Goal: Information Seeking & Learning: Learn about a topic

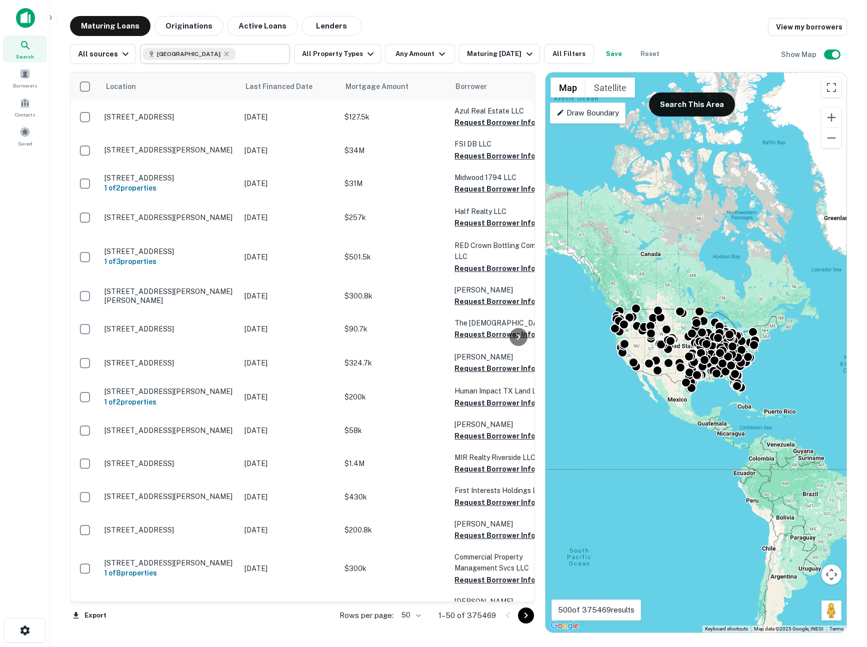
click at [241, 54] on input "text" at bounding box center [261, 54] width 50 height 14
type input "**********"
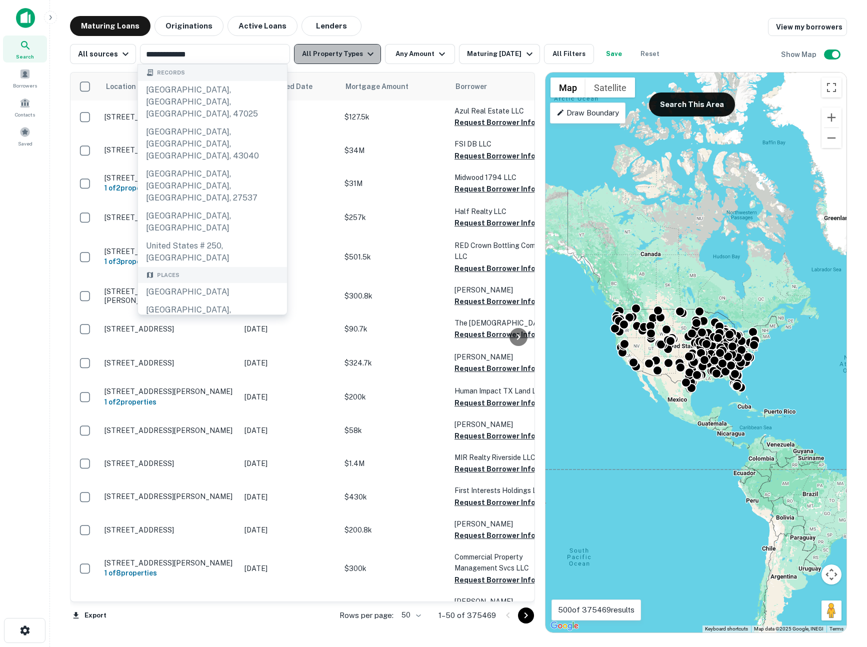
click at [368, 54] on icon "button" at bounding box center [371, 55] width 6 height 4
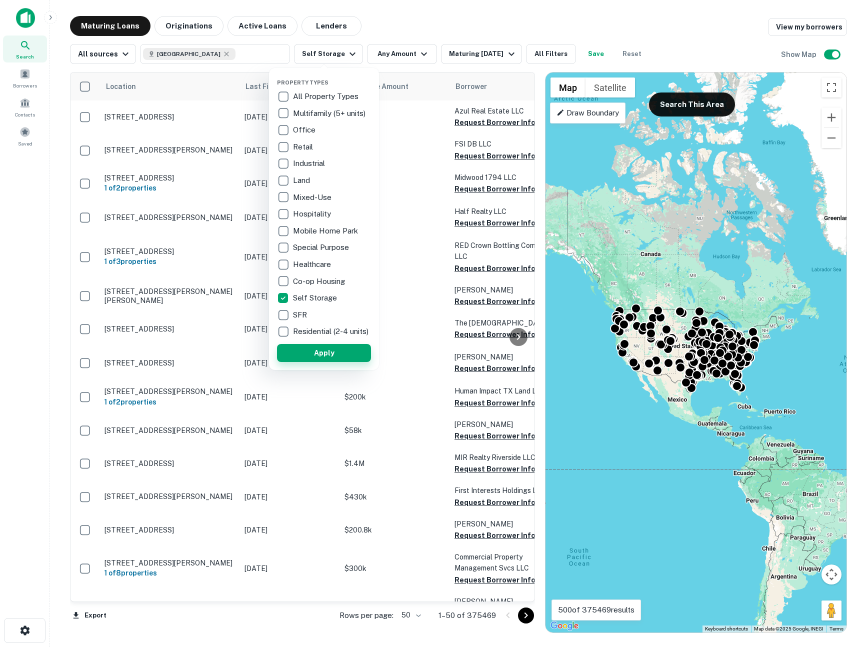
click at [310, 359] on button "Apply" at bounding box center [324, 353] width 94 height 18
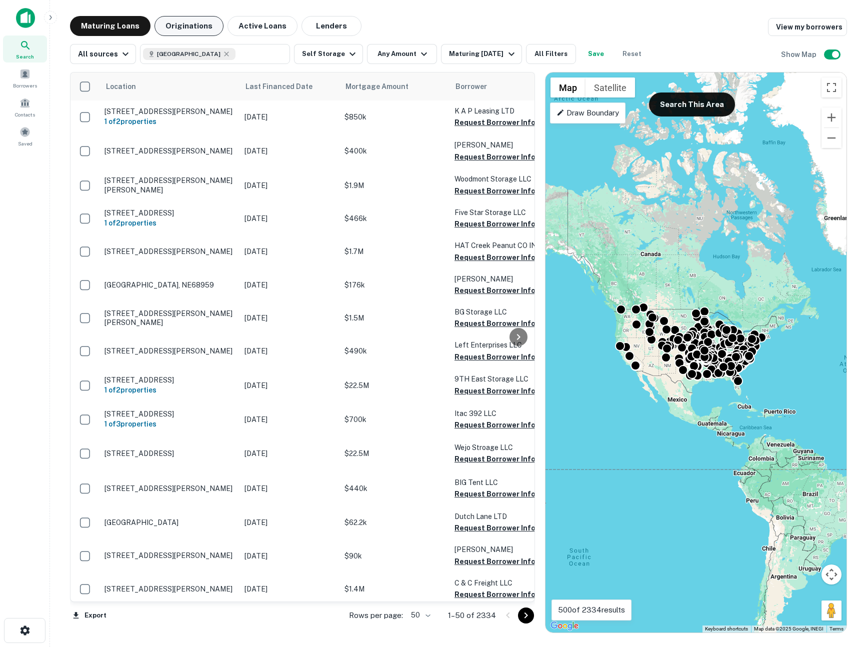
click at [203, 20] on button "Originations" at bounding box center [189, 26] width 69 height 20
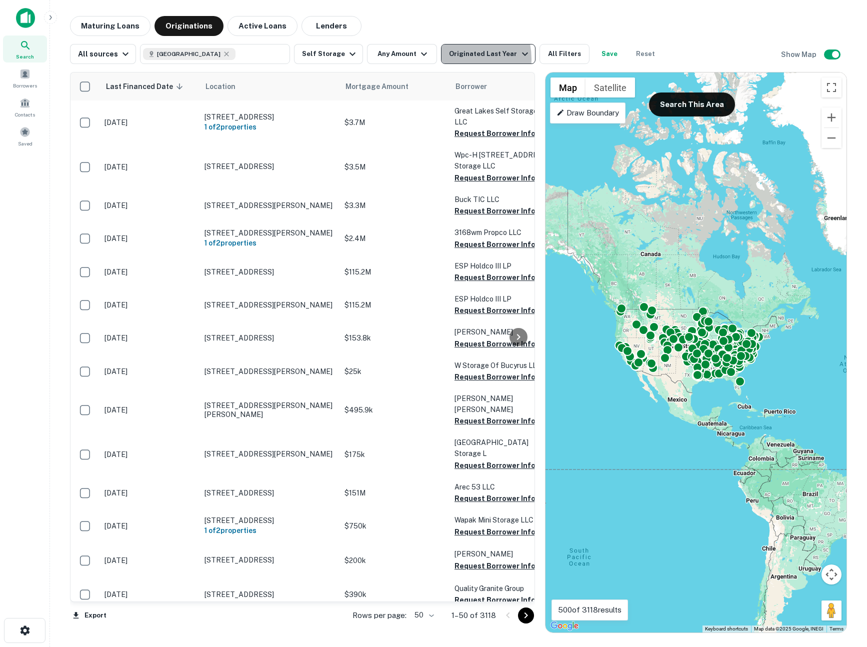
click at [449, 59] on div "Originated Last Year" at bounding box center [490, 54] width 82 height 12
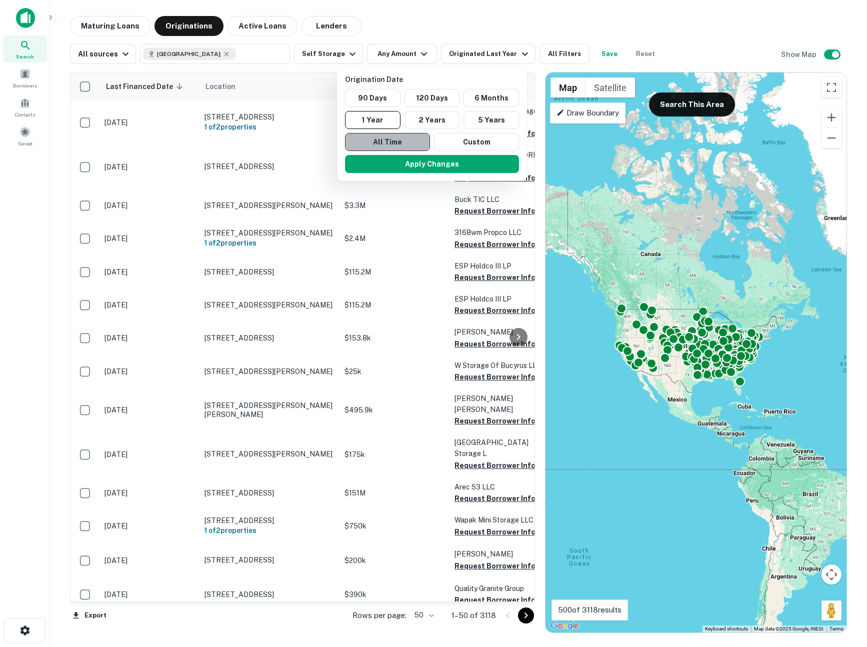
click at [393, 138] on button "All Time" at bounding box center [387, 142] width 85 height 18
click at [390, 167] on button "Apply Changes" at bounding box center [429, 164] width 174 height 18
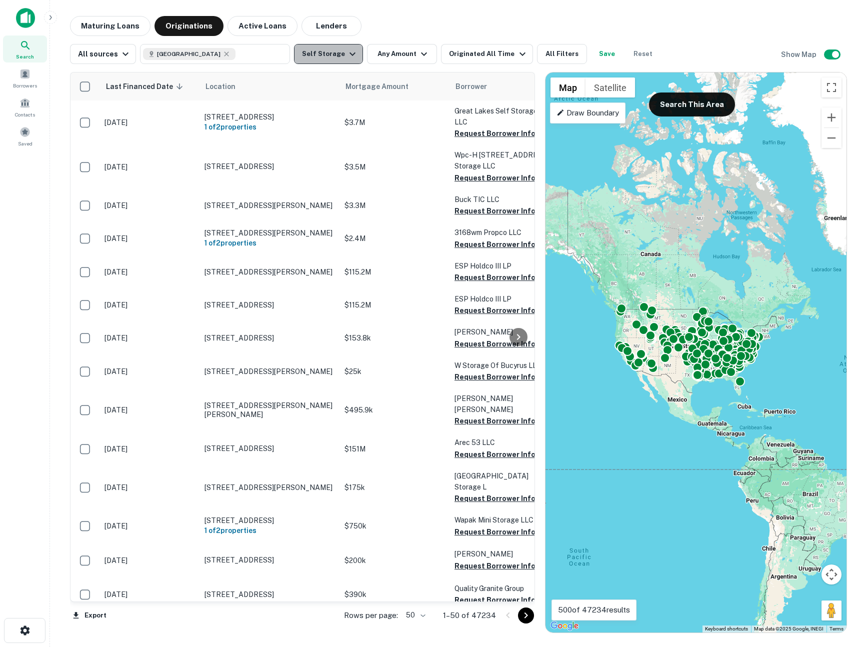
click at [339, 51] on button "Self Storage" at bounding box center [328, 54] width 69 height 20
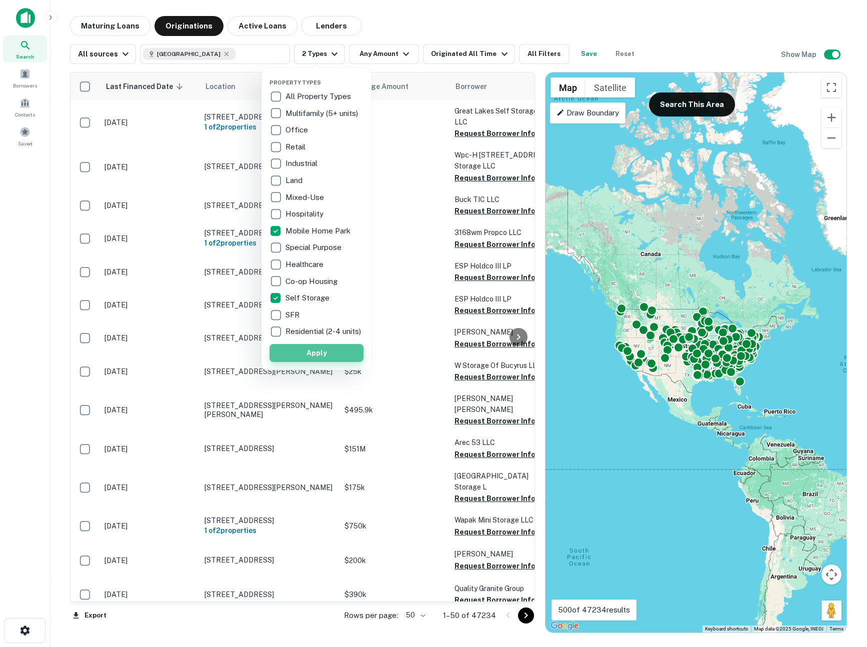
click at [299, 359] on button "Apply" at bounding box center [317, 353] width 94 height 18
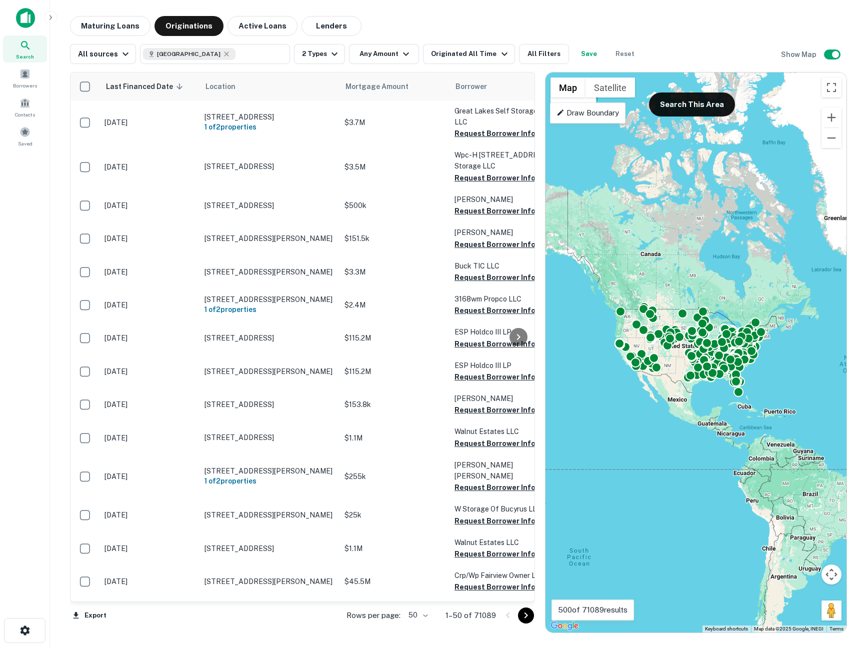
click at [625, 27] on div "Maturing Loans Originations Active Loans Lenders" at bounding box center [458, 26] width 777 height 20
click at [365, 56] on button "Any Amount" at bounding box center [384, 54] width 70 height 20
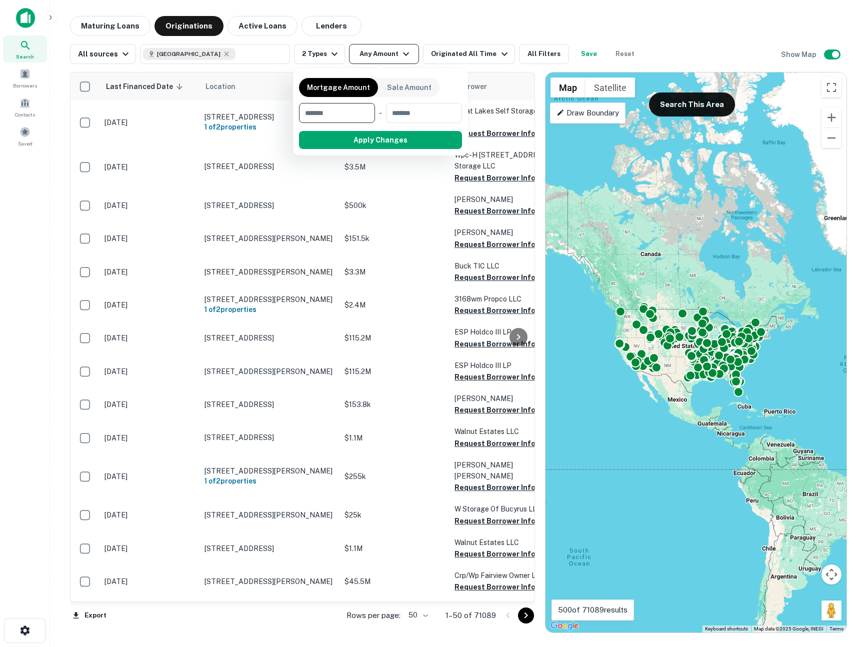
type input "*******"
click at [366, 135] on button "Apply Changes" at bounding box center [398, 140] width 127 height 18
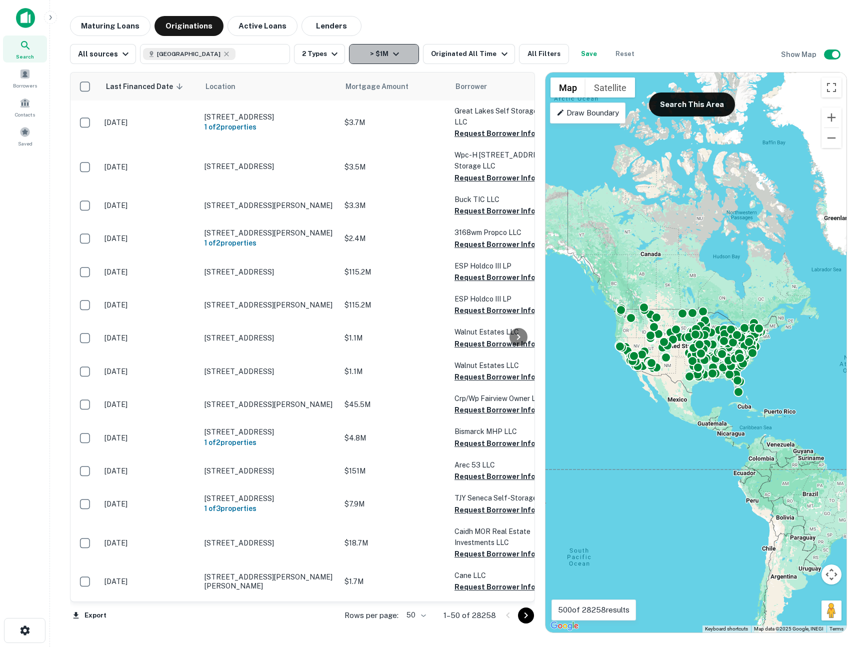
click at [376, 59] on button "> $1M" at bounding box center [384, 54] width 70 height 20
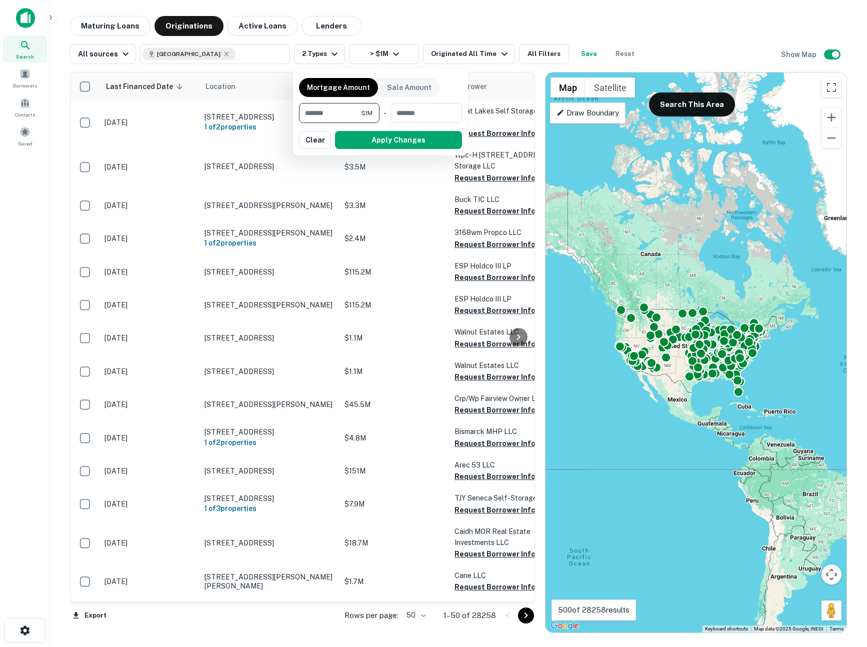
click at [319, 126] on div "Mortgage Amount Sale Amount ******* $1M ​ - ​ Apply Changes Clear" at bounding box center [380, 112] width 163 height 76
click at [319, 118] on input "*******" at bounding box center [330, 113] width 62 height 20
type input "******"
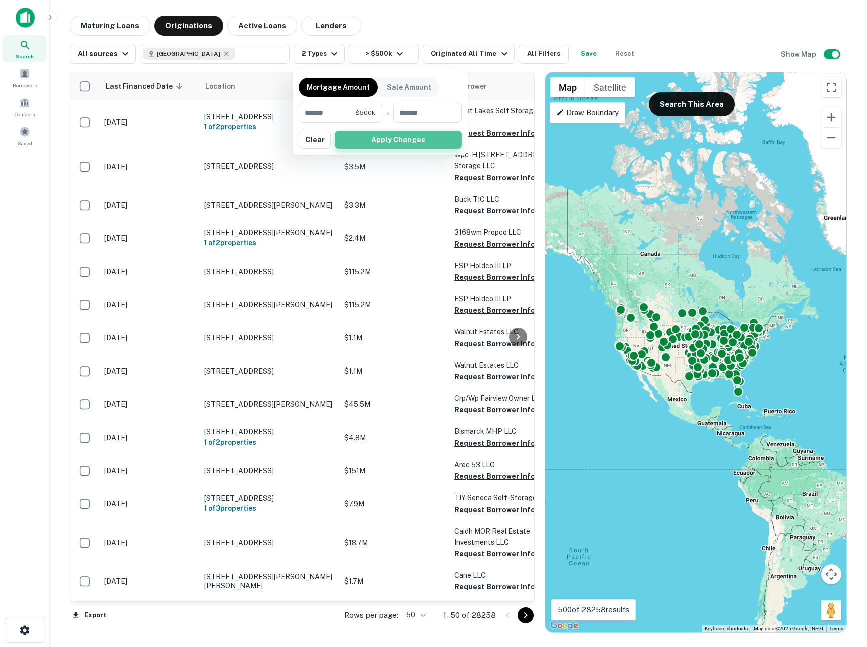
click at [362, 146] on button "Apply Changes" at bounding box center [398, 140] width 127 height 18
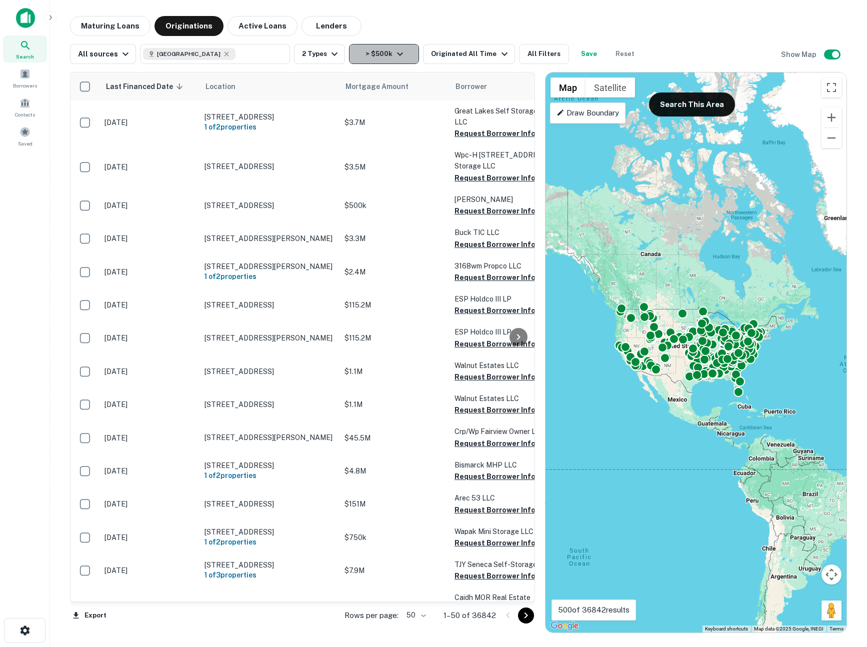
click at [375, 57] on button "> $500k" at bounding box center [384, 54] width 70 height 20
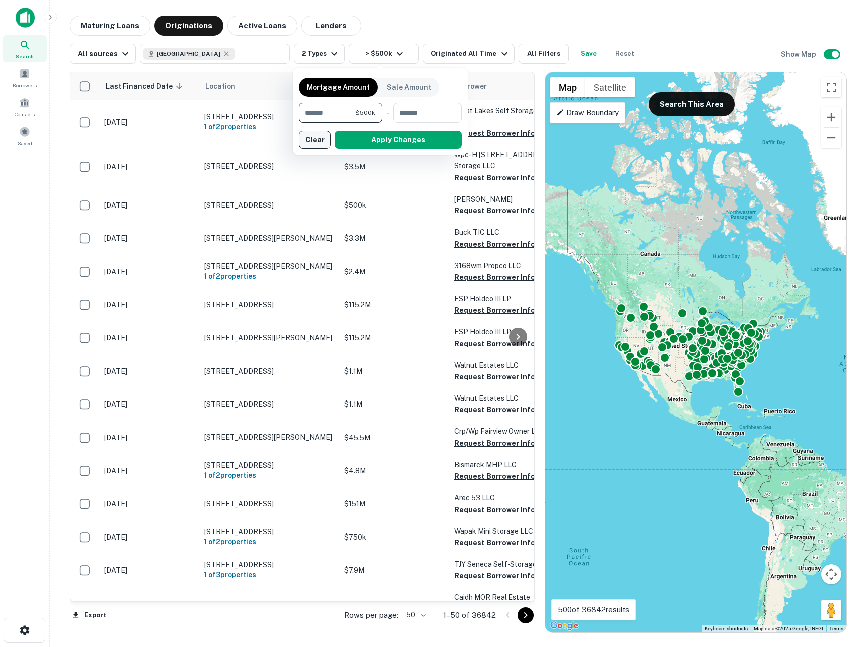
click at [318, 137] on button "Clear" at bounding box center [315, 140] width 32 height 18
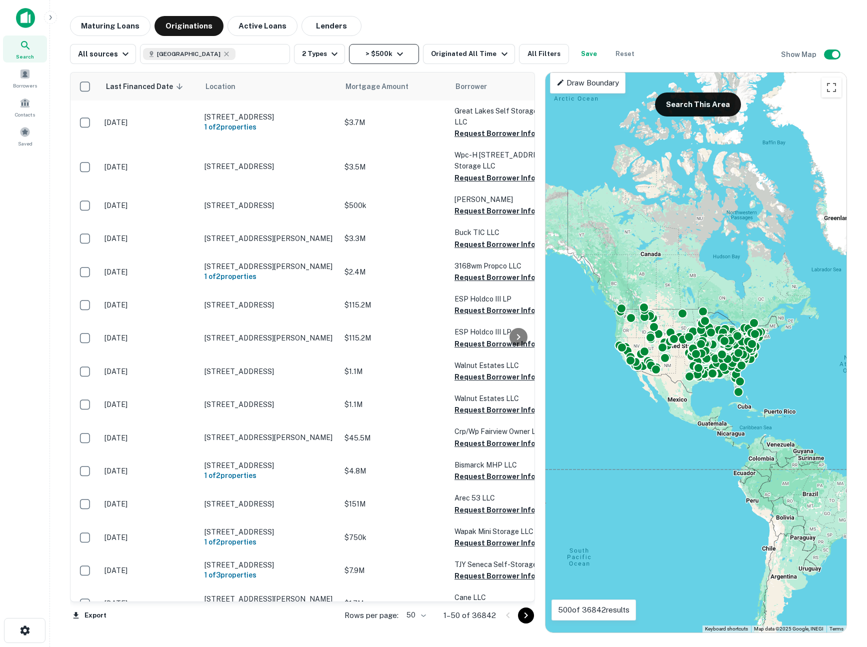
click at [375, 52] on button "> $500k" at bounding box center [384, 54] width 70 height 20
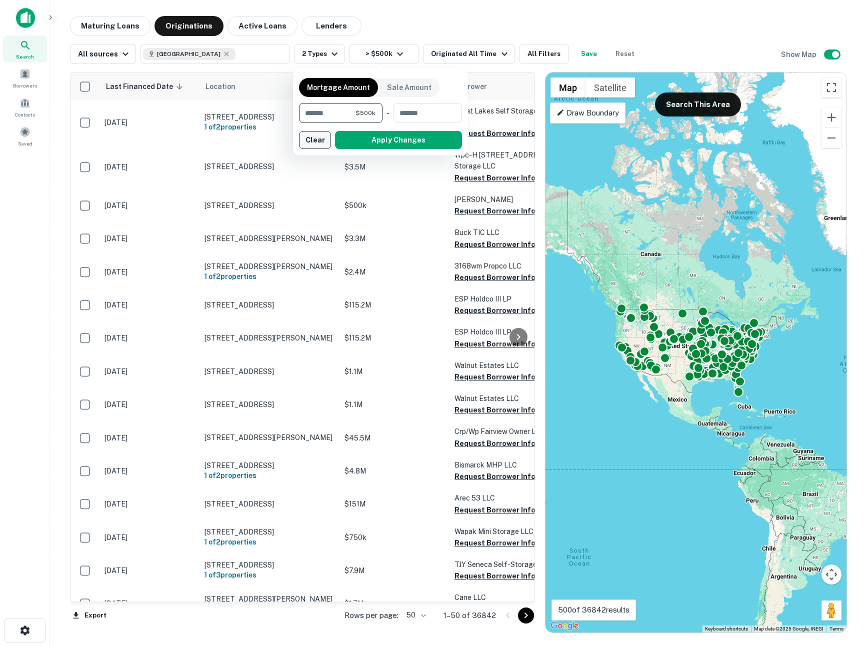
click at [320, 138] on button "Clear" at bounding box center [315, 140] width 32 height 18
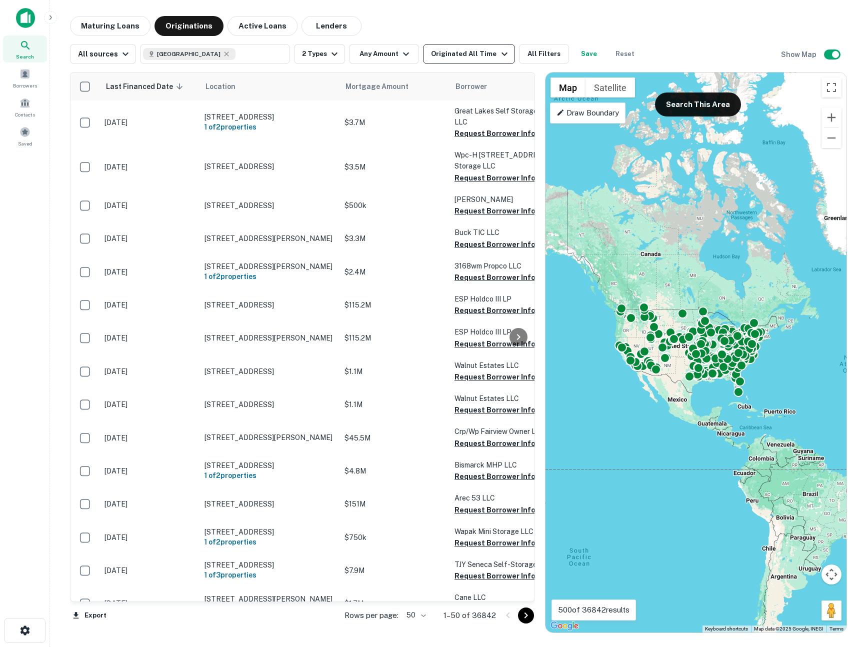
click at [451, 52] on div "Originated All Time" at bounding box center [470, 54] width 79 height 12
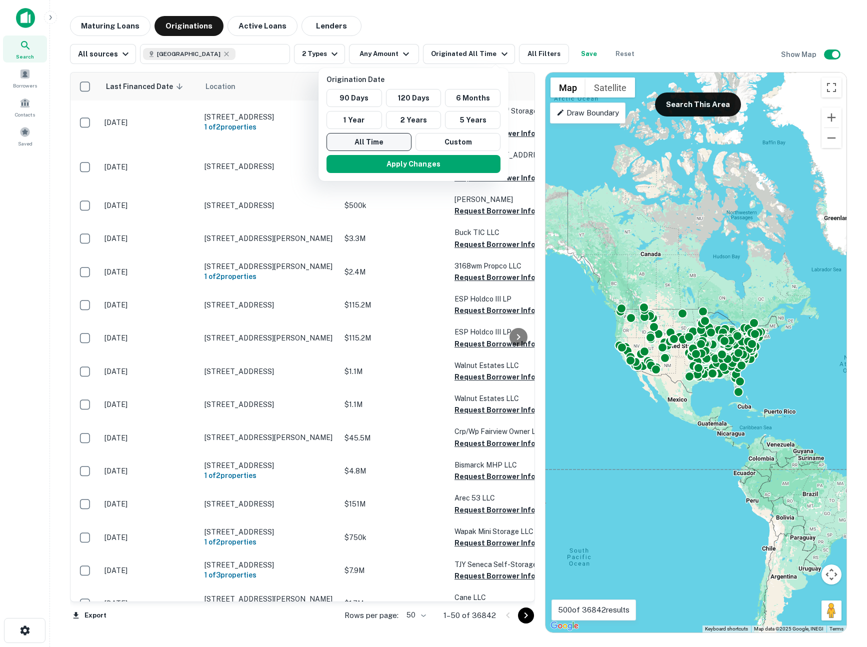
click at [364, 145] on button "All Time" at bounding box center [369, 142] width 85 height 18
click at [368, 165] on button "Apply Changes" at bounding box center [414, 164] width 174 height 18
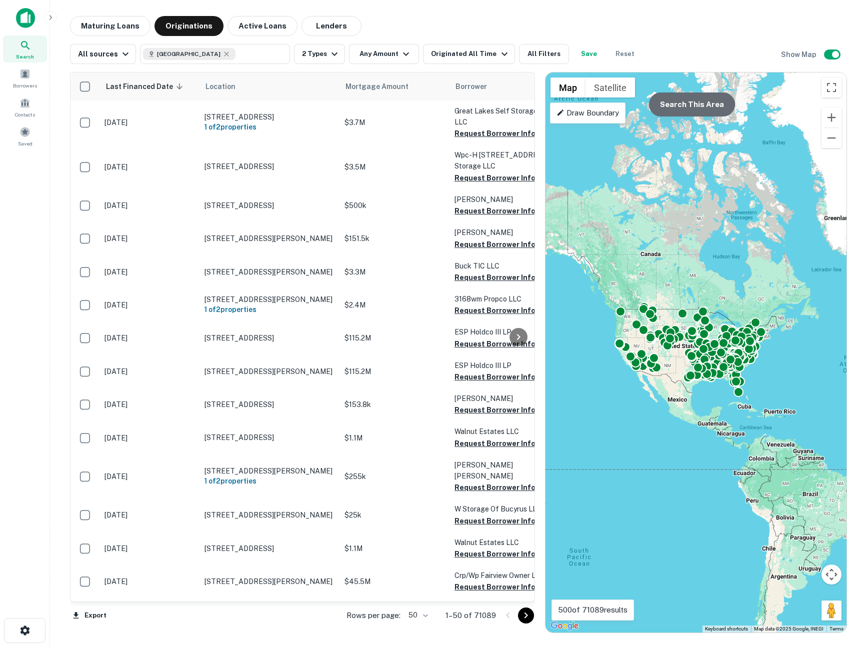
click at [686, 110] on button "Search This Area" at bounding box center [692, 105] width 86 height 24
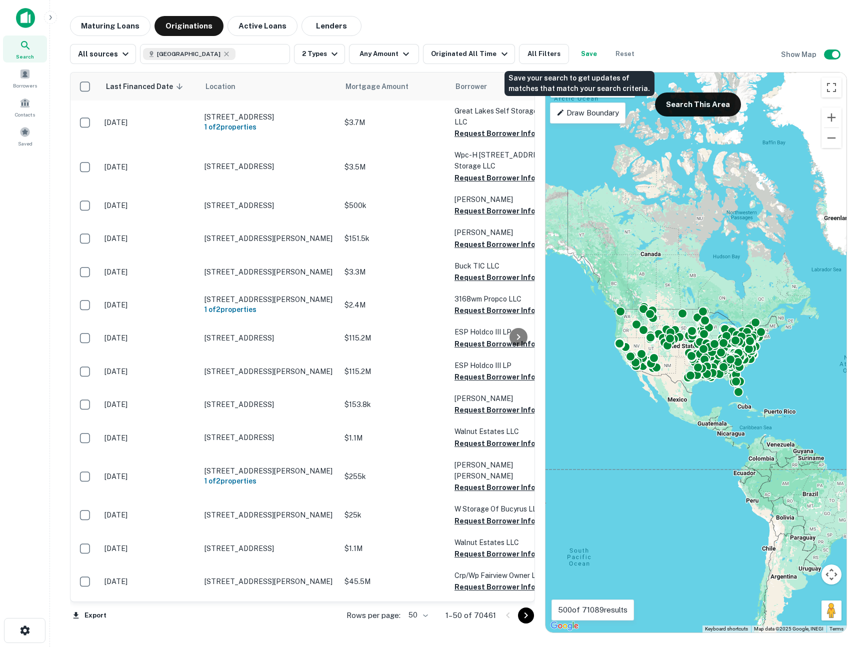
click at [581, 50] on button "Save" at bounding box center [589, 54] width 32 height 20
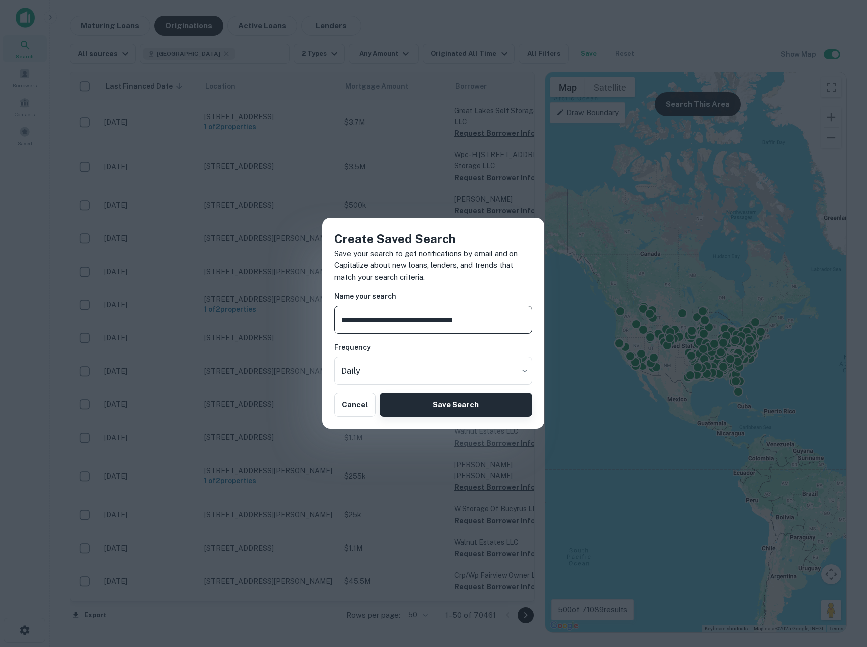
type input "**********"
click at [440, 404] on button "Save Search" at bounding box center [456, 405] width 153 height 24
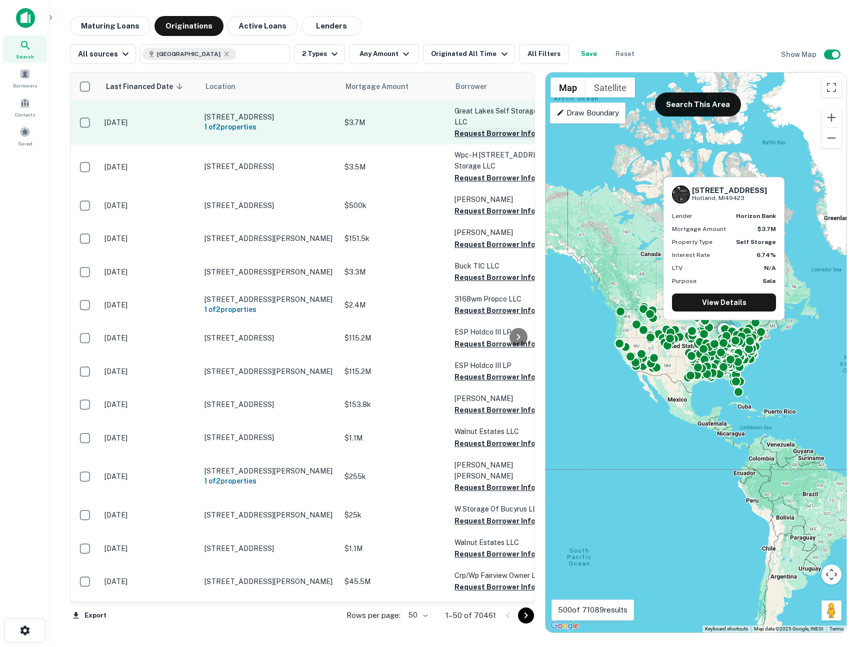
click at [477, 136] on button "Request Borrower Info" at bounding box center [495, 134] width 81 height 12
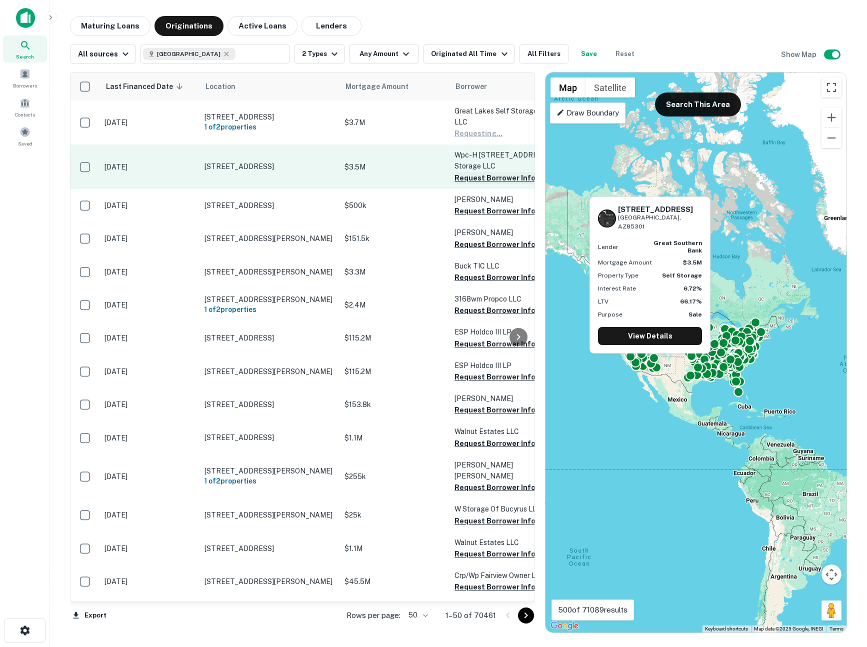
click at [465, 181] on button "Request Borrower Info" at bounding box center [495, 178] width 81 height 12
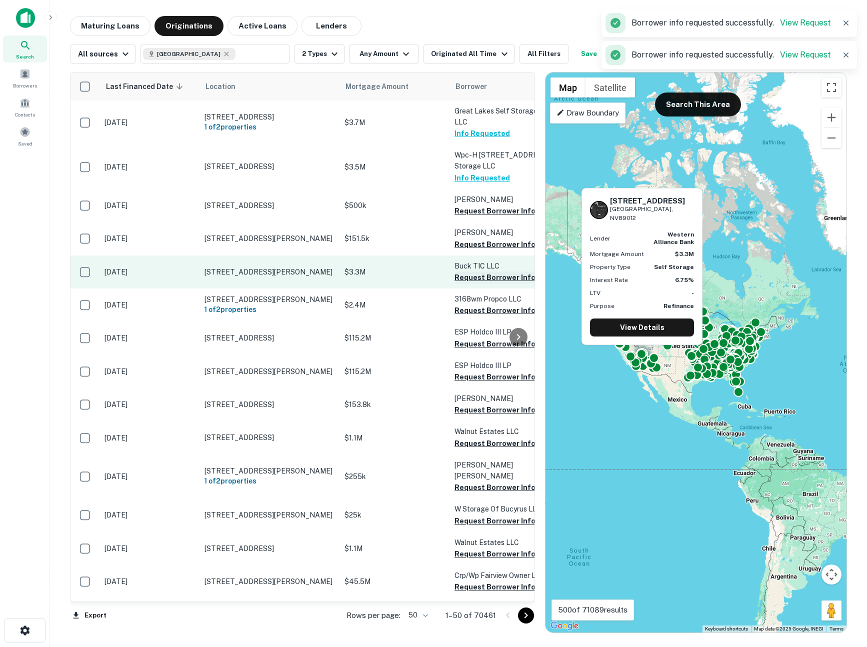
click at [471, 280] on button "Request Borrower Info" at bounding box center [495, 278] width 81 height 12
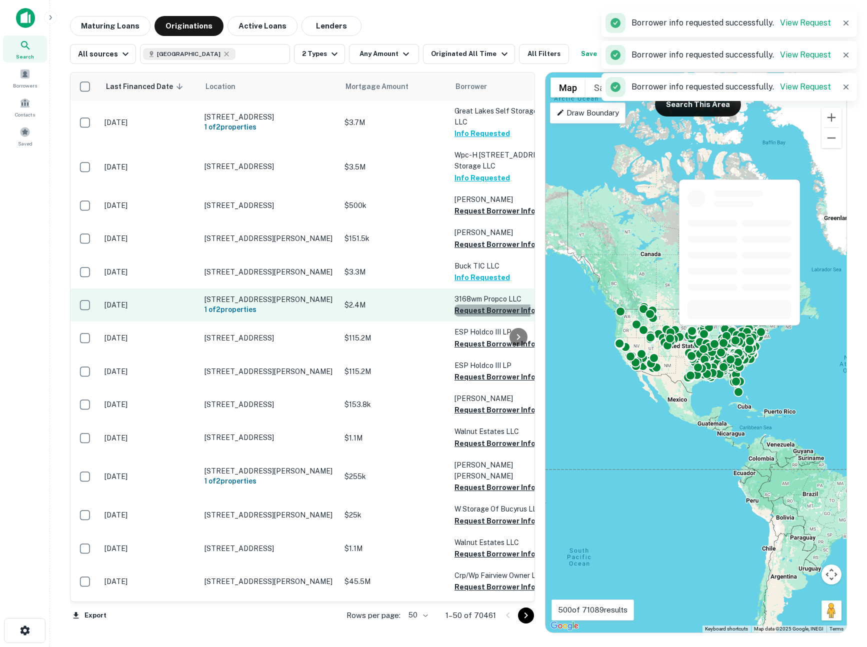
click at [470, 313] on button "Request Borrower Info" at bounding box center [495, 311] width 81 height 12
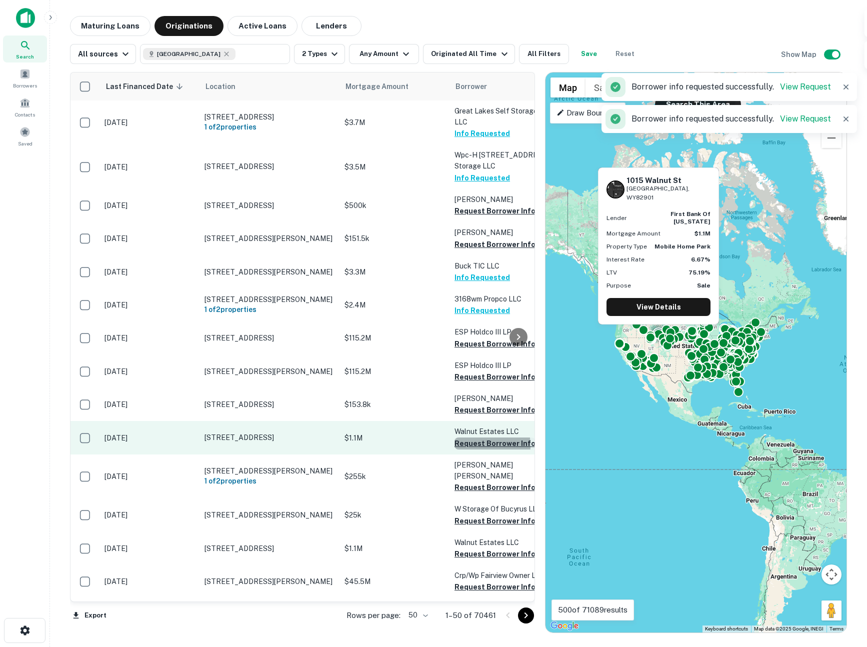
click at [480, 450] on button "Request Borrower Info" at bounding box center [495, 444] width 81 height 12
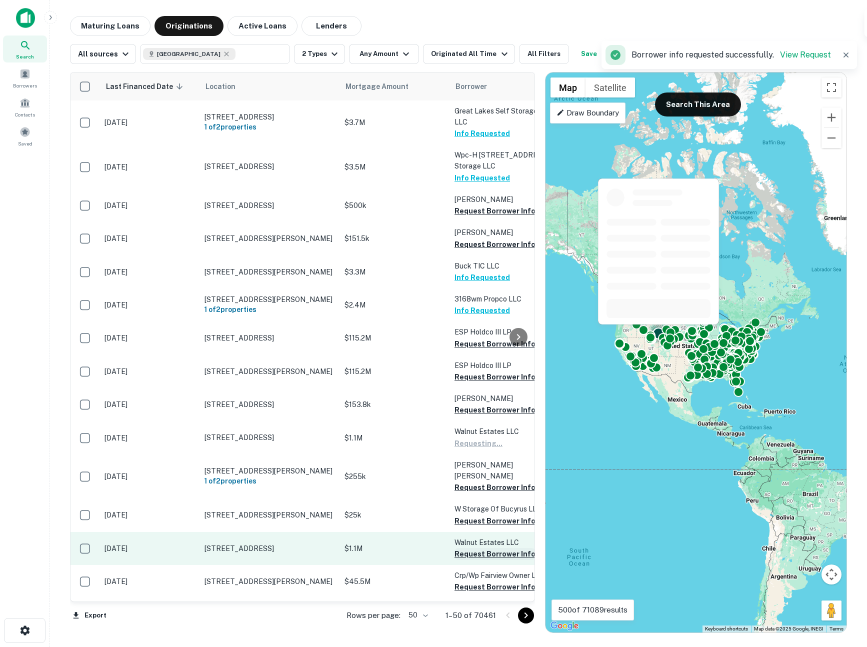
click at [471, 555] on button "Request Borrower Info" at bounding box center [495, 554] width 81 height 12
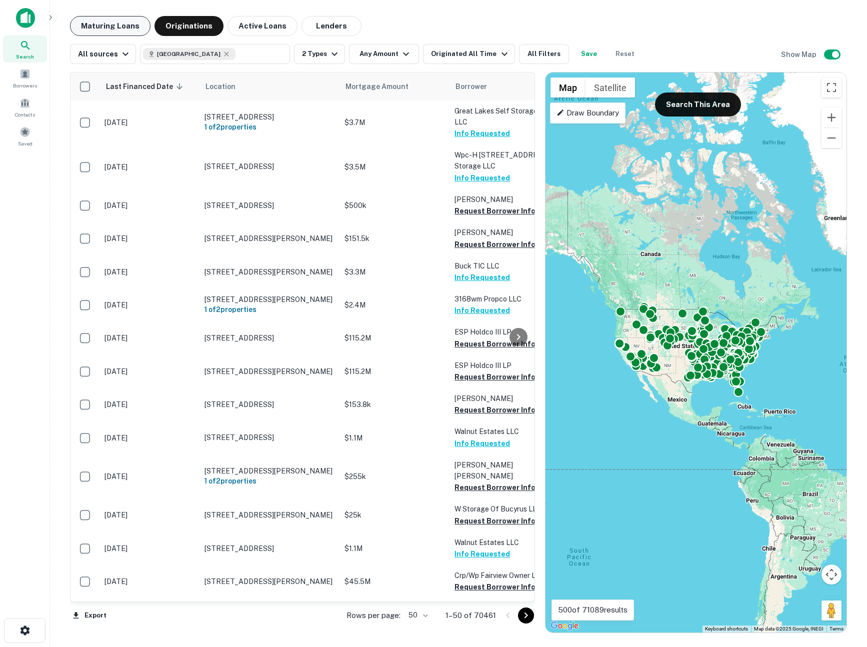
click at [134, 27] on button "Maturing Loans" at bounding box center [110, 26] width 81 height 20
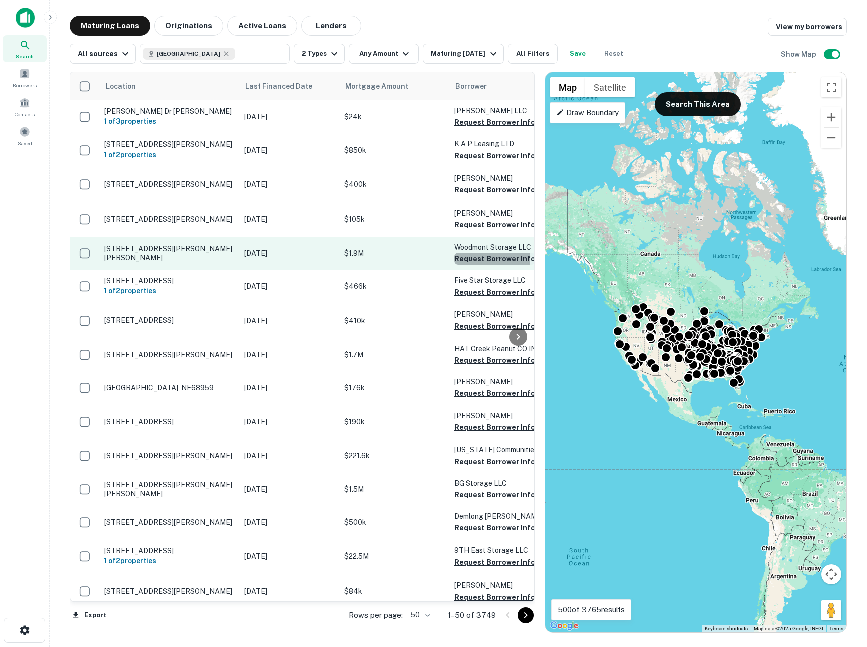
click at [485, 265] on button "Request Borrower Info" at bounding box center [495, 259] width 81 height 12
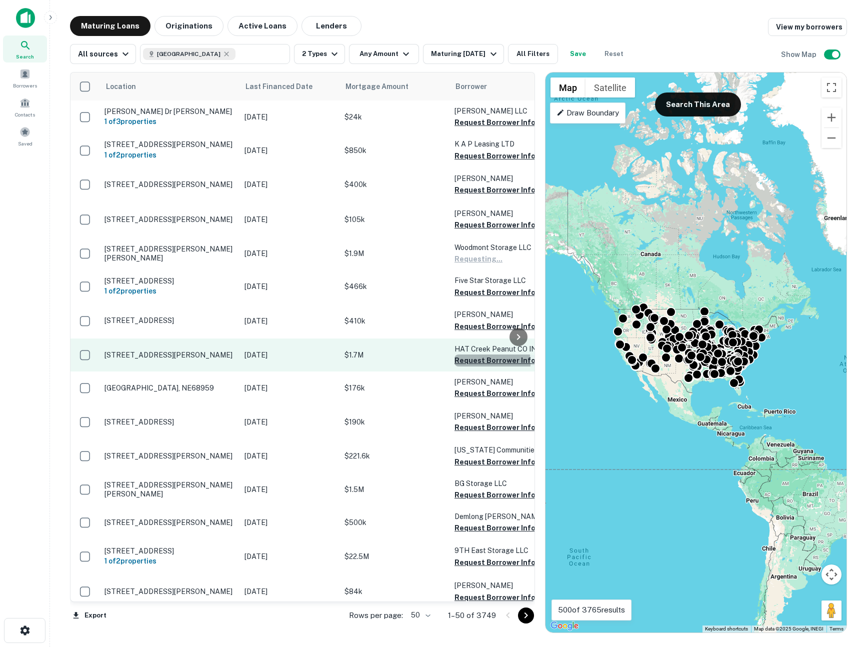
click at [474, 367] on button "Request Borrower Info" at bounding box center [495, 361] width 81 height 12
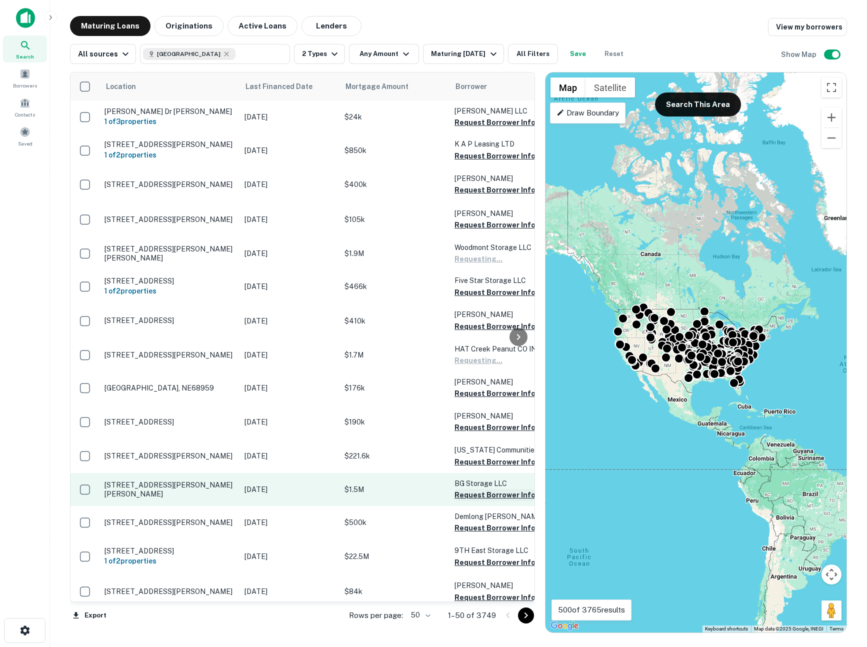
click at [477, 501] on button "Request Borrower Info" at bounding box center [495, 495] width 81 height 12
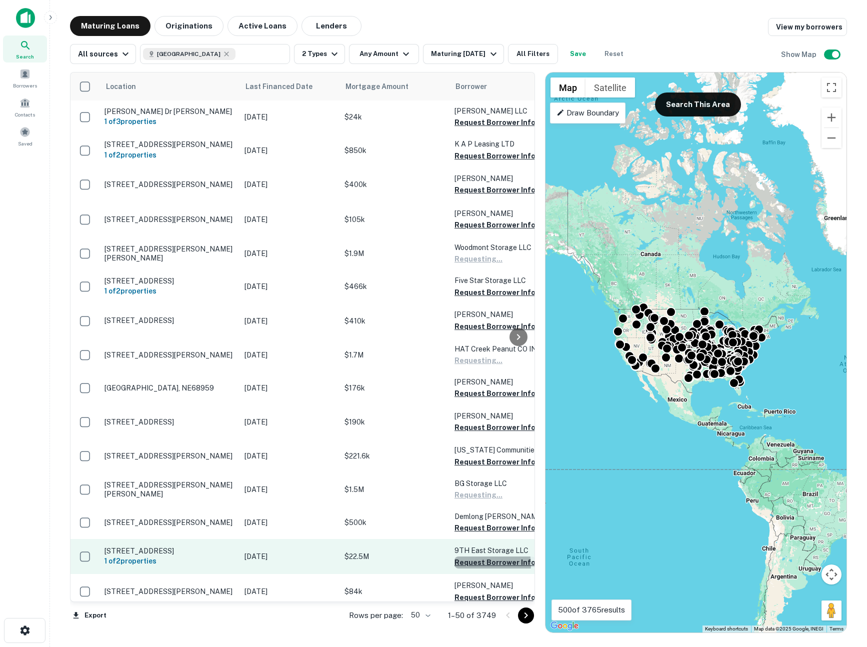
click at [479, 569] on button "Request Borrower Info" at bounding box center [495, 563] width 81 height 12
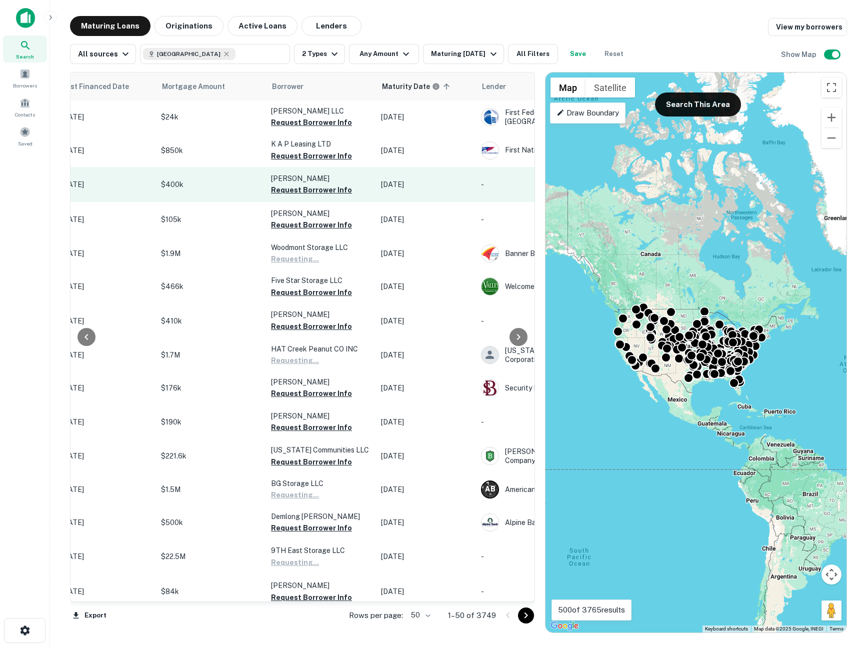
scroll to position [0, 278]
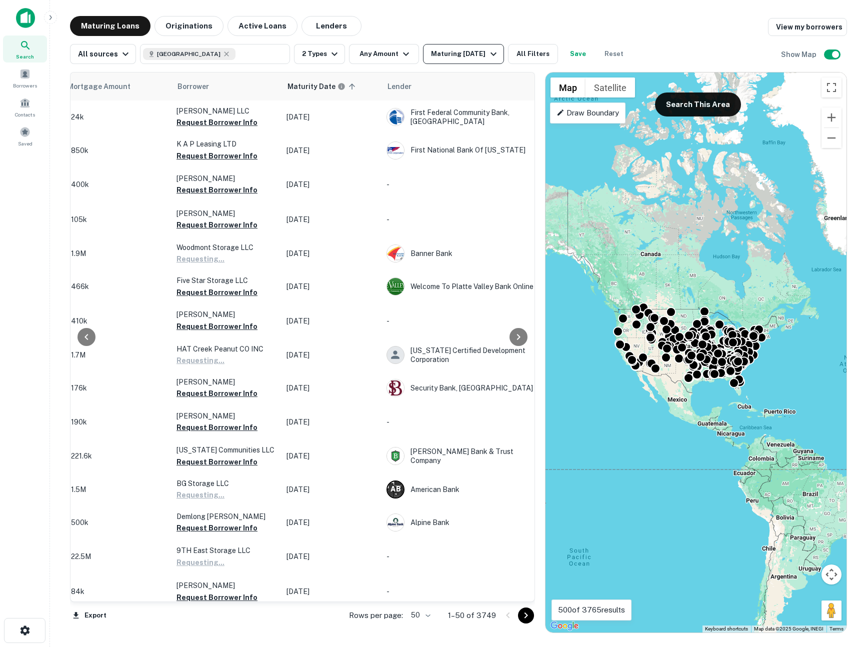
click at [466, 51] on div "Maturing [DATE]" at bounding box center [465, 54] width 68 height 12
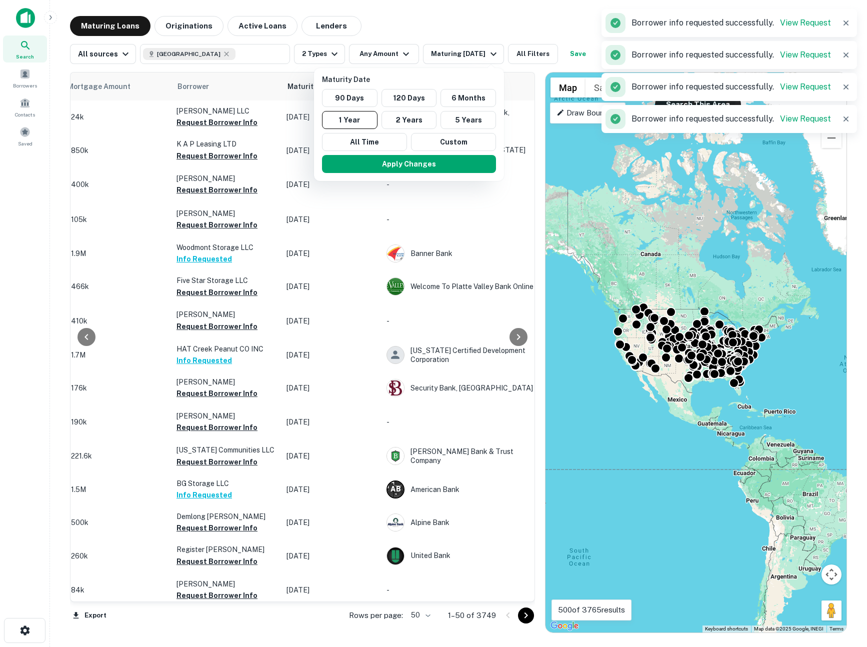
click at [404, 15] on div at bounding box center [433, 323] width 867 height 647
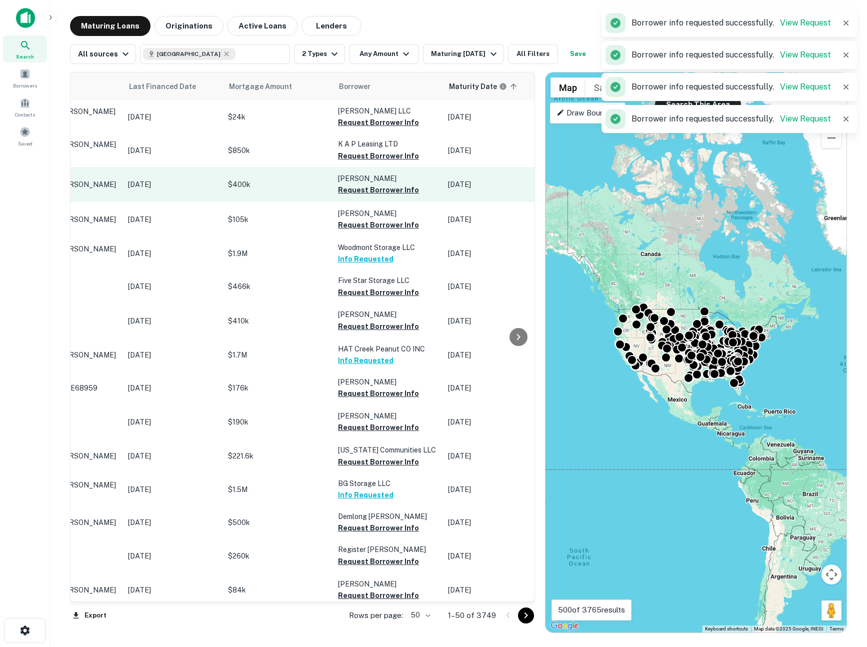
scroll to position [0, 0]
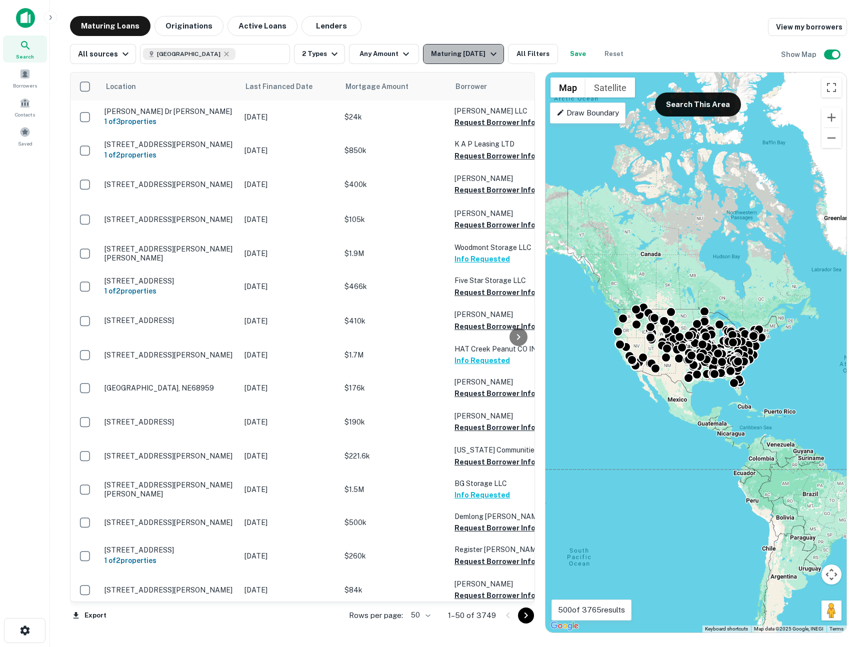
click at [476, 55] on div "Maturing [DATE]" at bounding box center [465, 54] width 68 height 12
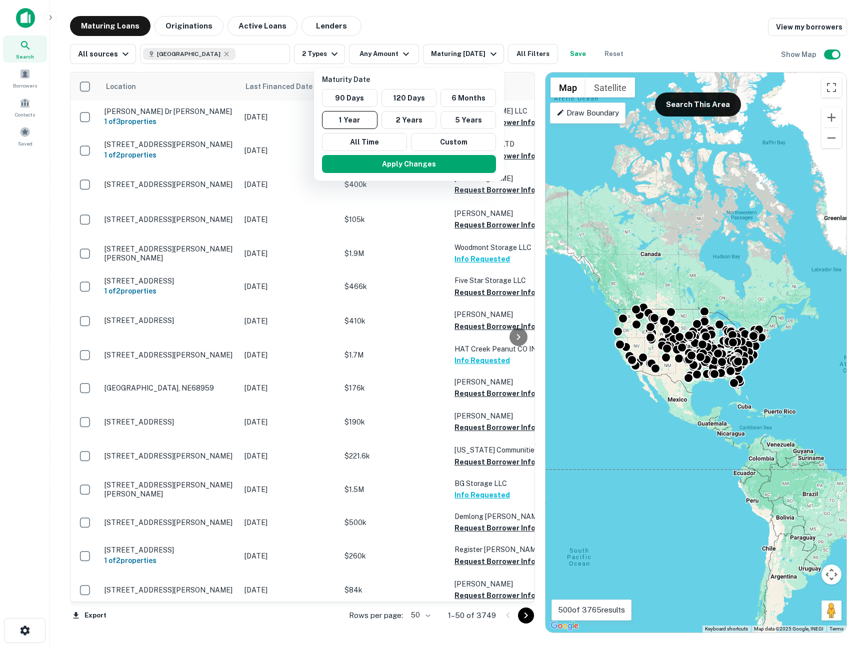
click at [473, 20] on div at bounding box center [433, 323] width 867 height 647
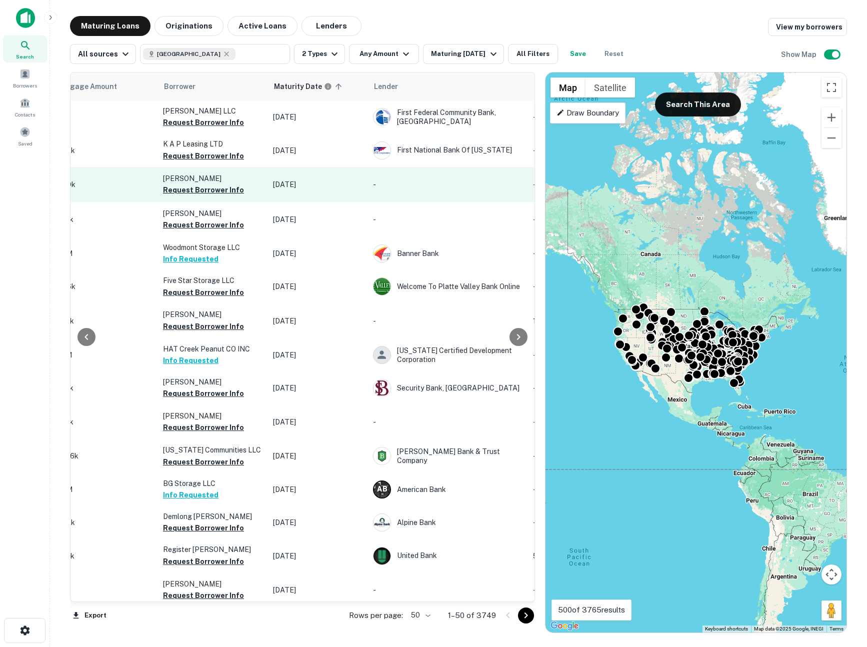
scroll to position [0, 249]
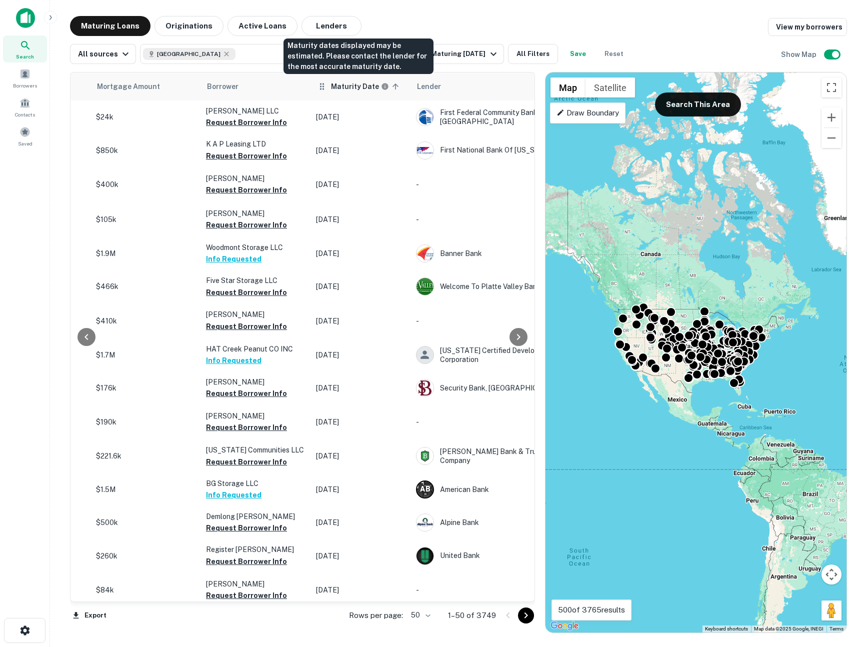
click at [355, 90] on h6 "Maturity Date" at bounding box center [355, 86] width 48 height 11
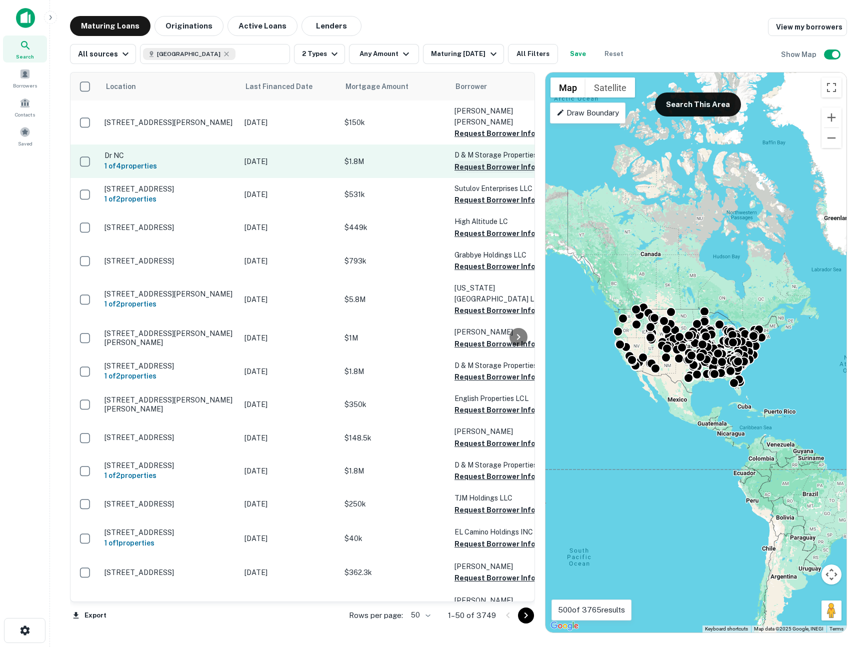
click at [492, 161] on button "Request Borrower Info" at bounding box center [495, 167] width 81 height 12
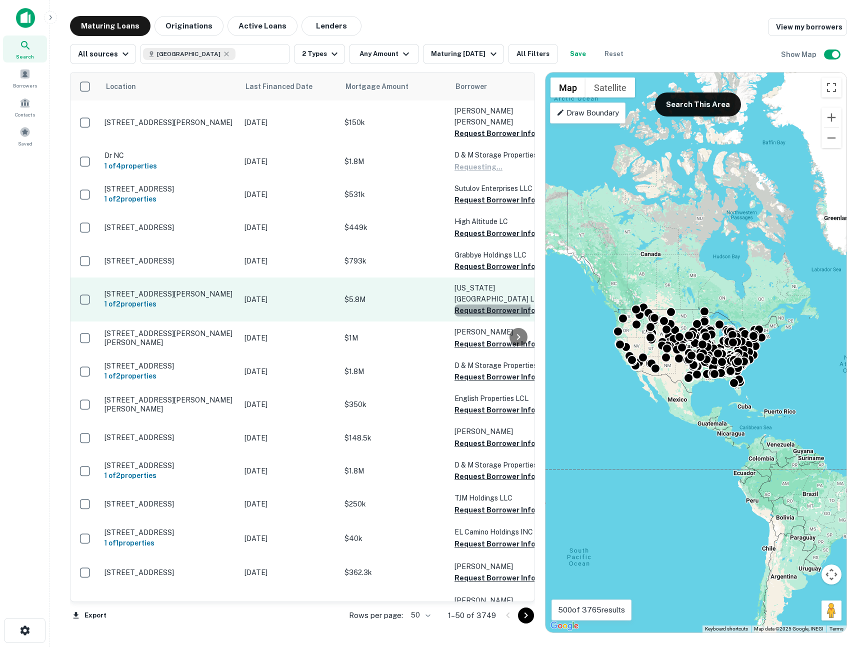
click at [473, 305] on button "Request Borrower Info" at bounding box center [495, 311] width 81 height 12
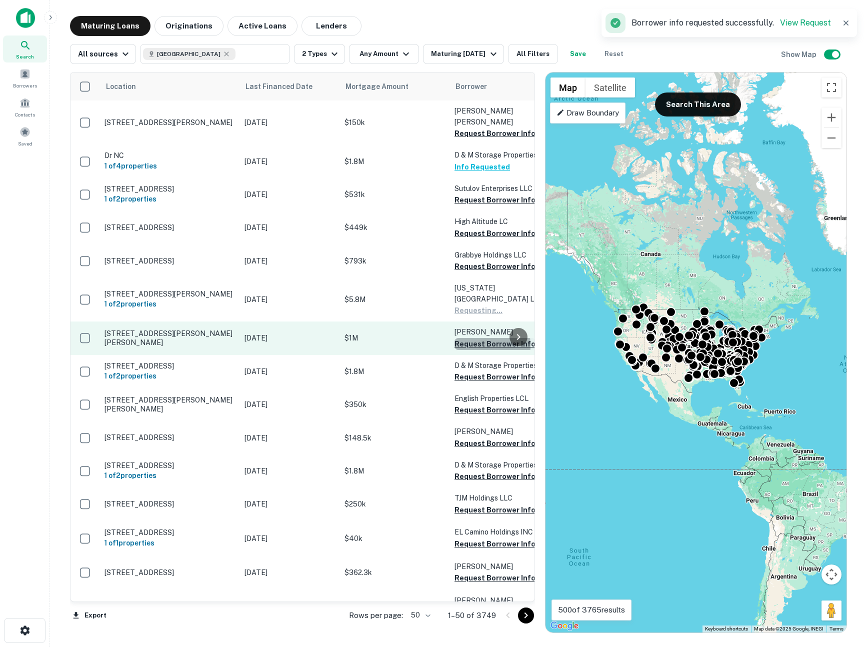
click at [467, 338] on button "Request Borrower Info" at bounding box center [495, 344] width 81 height 12
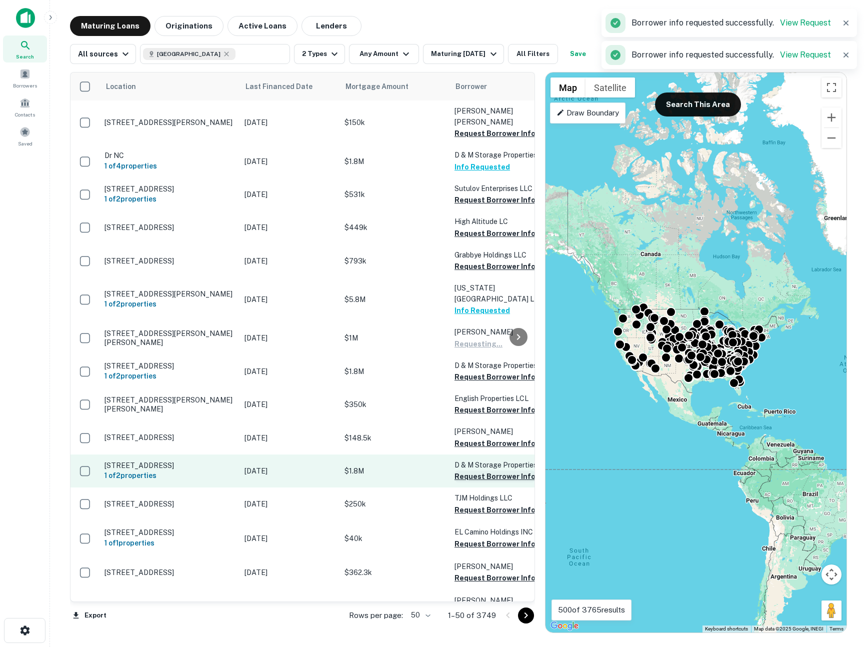
click at [466, 471] on button "Request Borrower Info" at bounding box center [495, 477] width 81 height 12
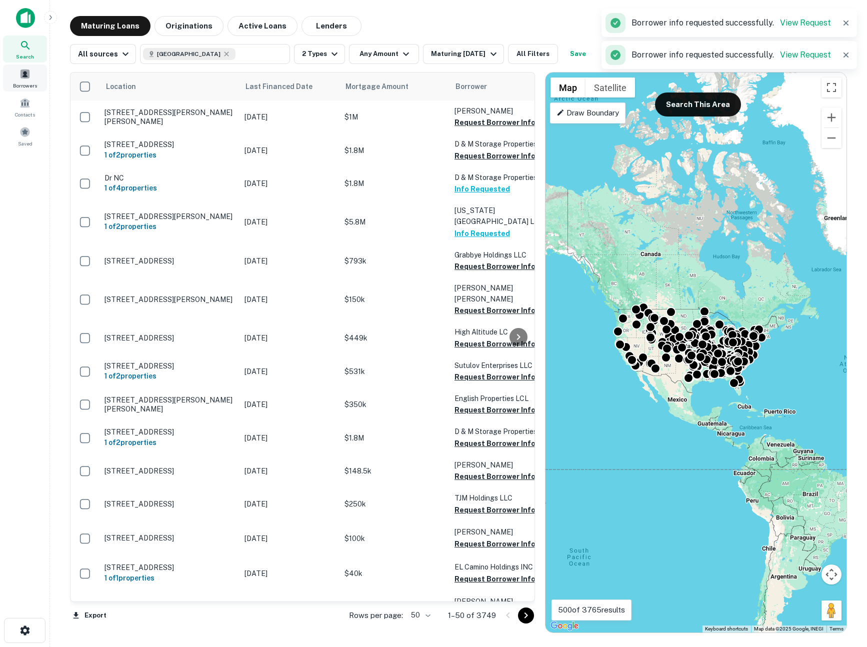
click at [20, 78] on span at bounding box center [25, 74] width 11 height 11
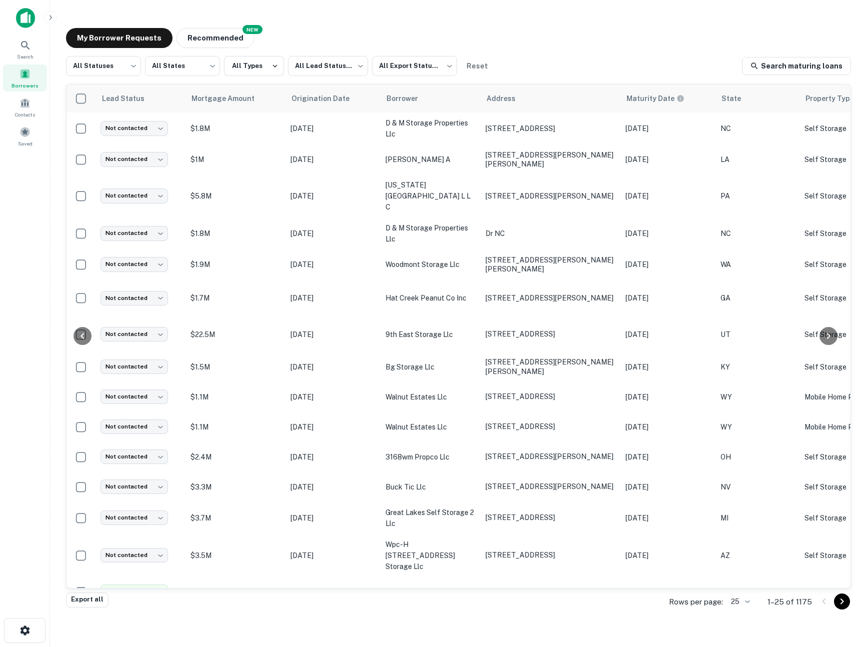
scroll to position [0, 290]
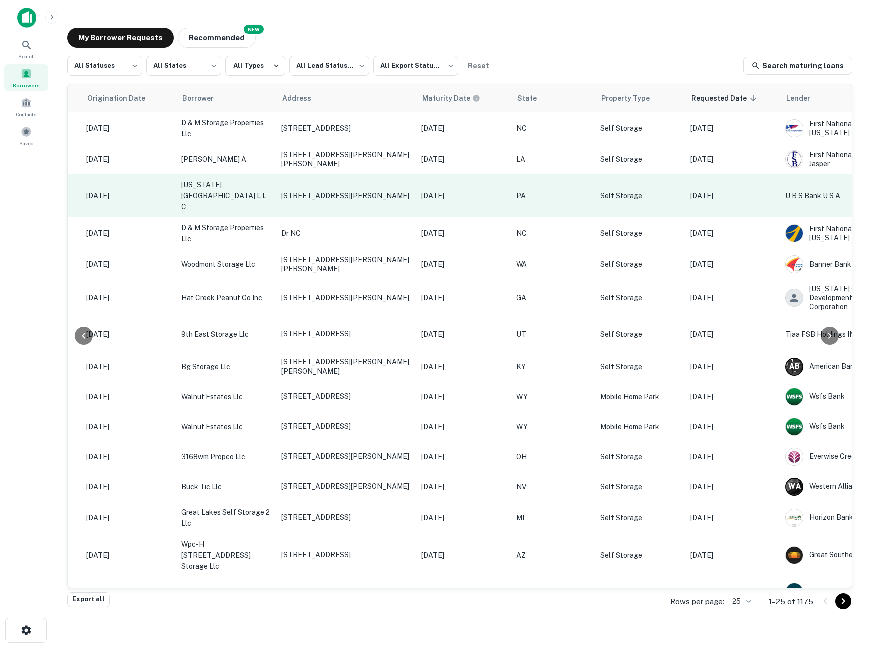
scroll to position [0, 290]
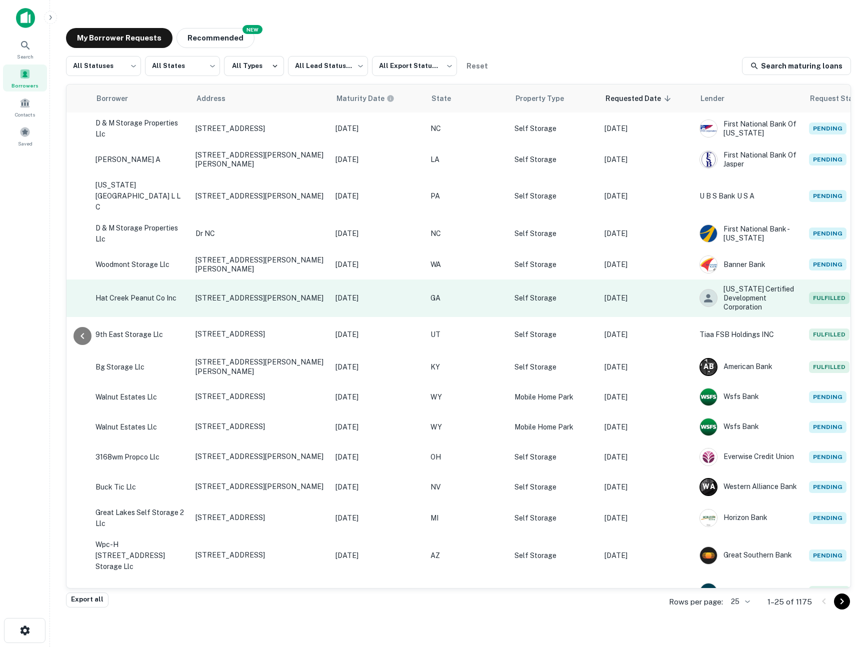
click at [403, 293] on p "[DATE]" at bounding box center [378, 298] width 85 height 11
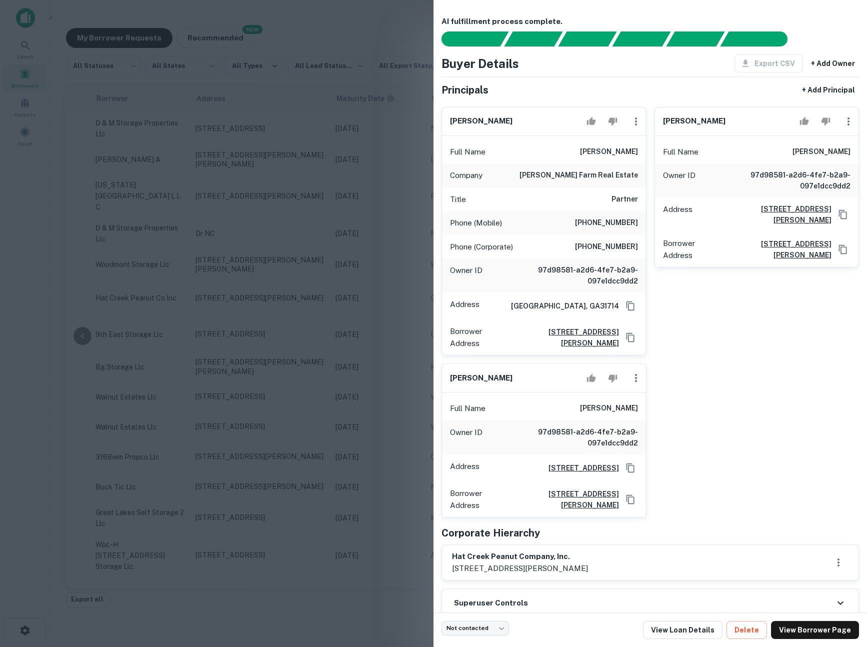
click at [335, 235] on div at bounding box center [433, 323] width 867 height 647
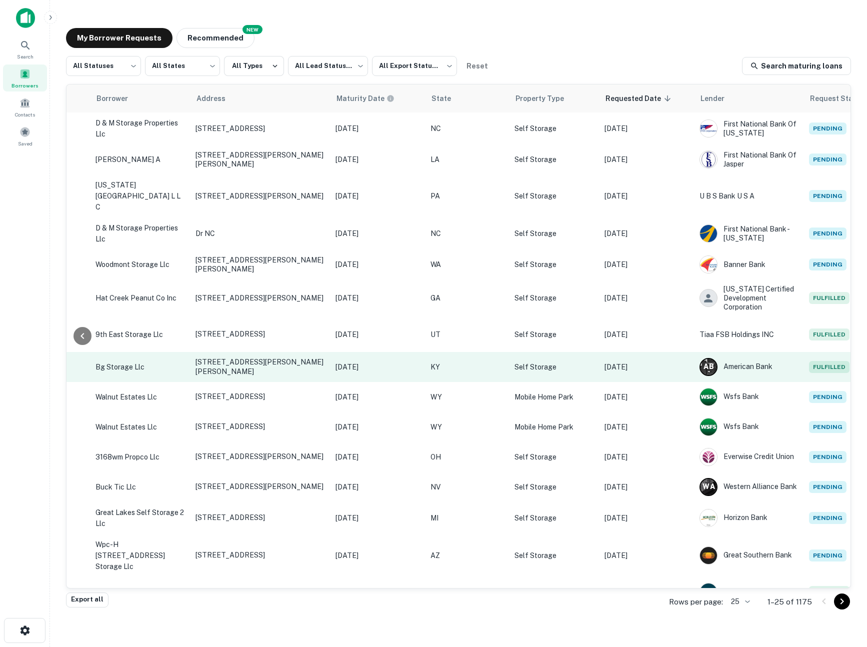
click at [463, 363] on p "KY" at bounding box center [468, 367] width 74 height 11
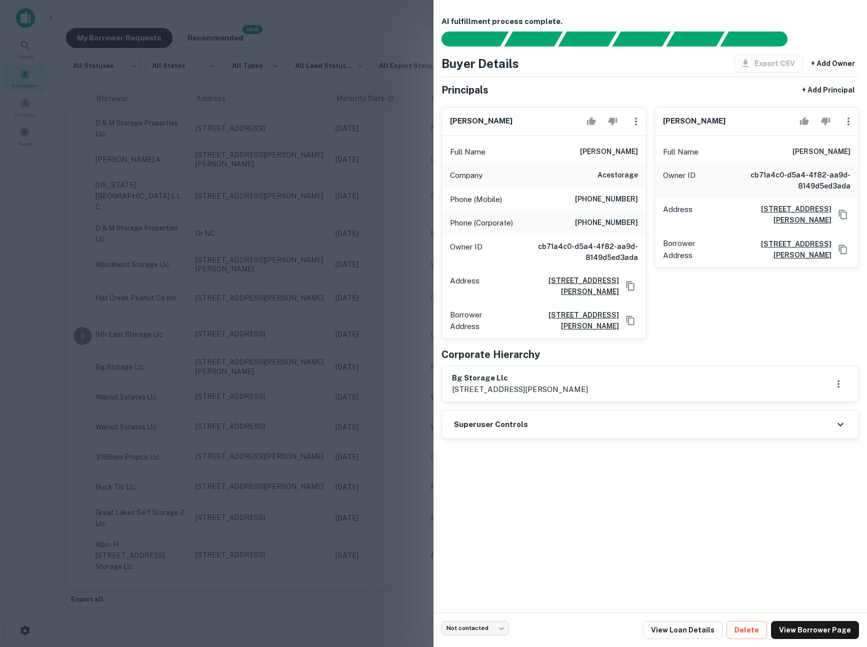
click at [396, 288] on div at bounding box center [433, 323] width 867 height 647
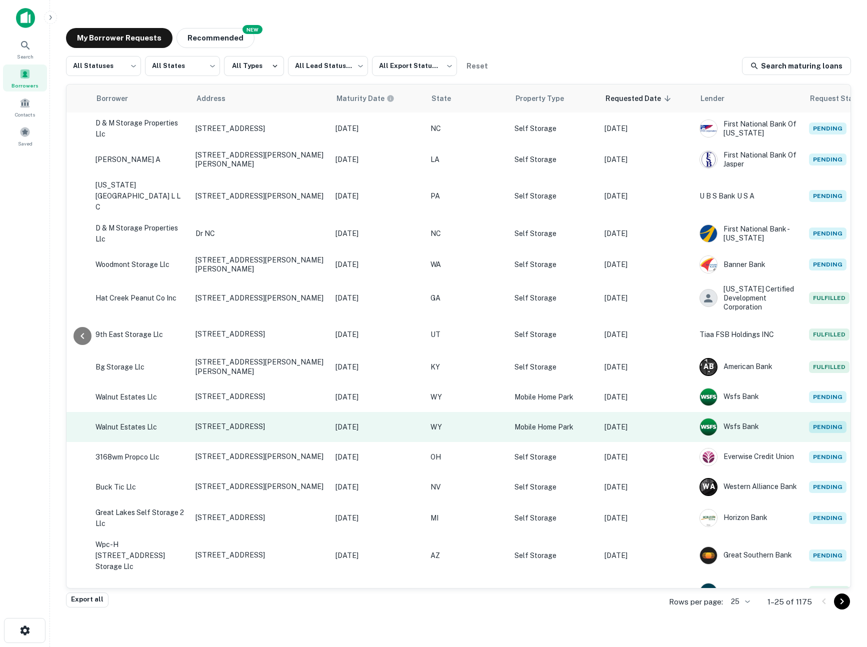
click at [422, 419] on td "[DATE]" at bounding box center [378, 427] width 95 height 30
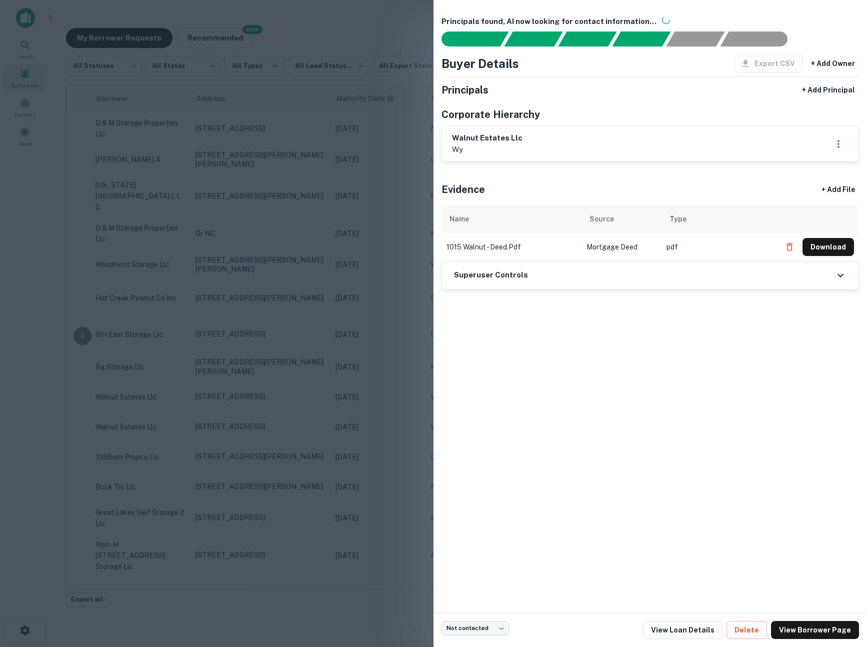
click at [371, 277] on div at bounding box center [433, 323] width 867 height 647
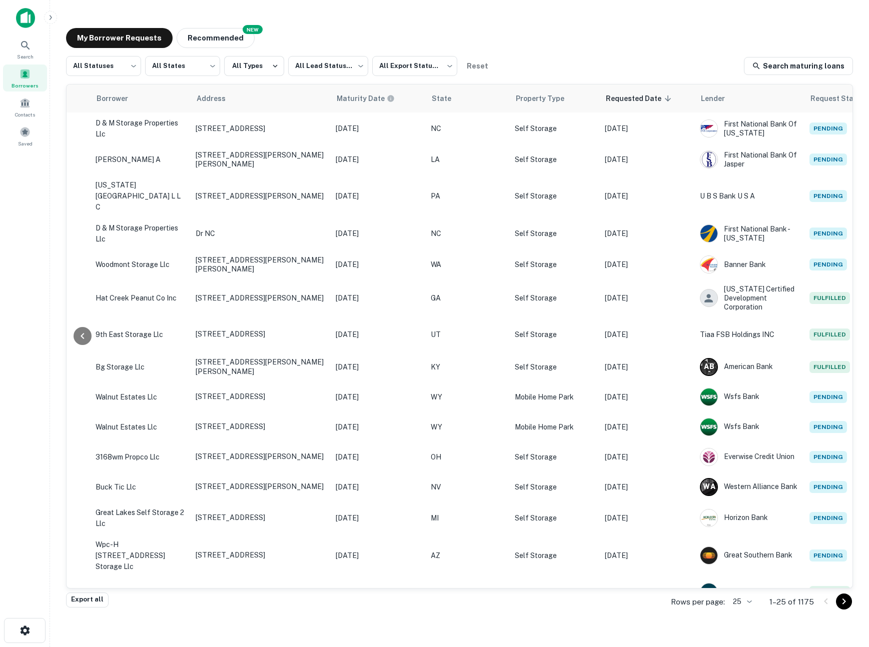
scroll to position [0, 289]
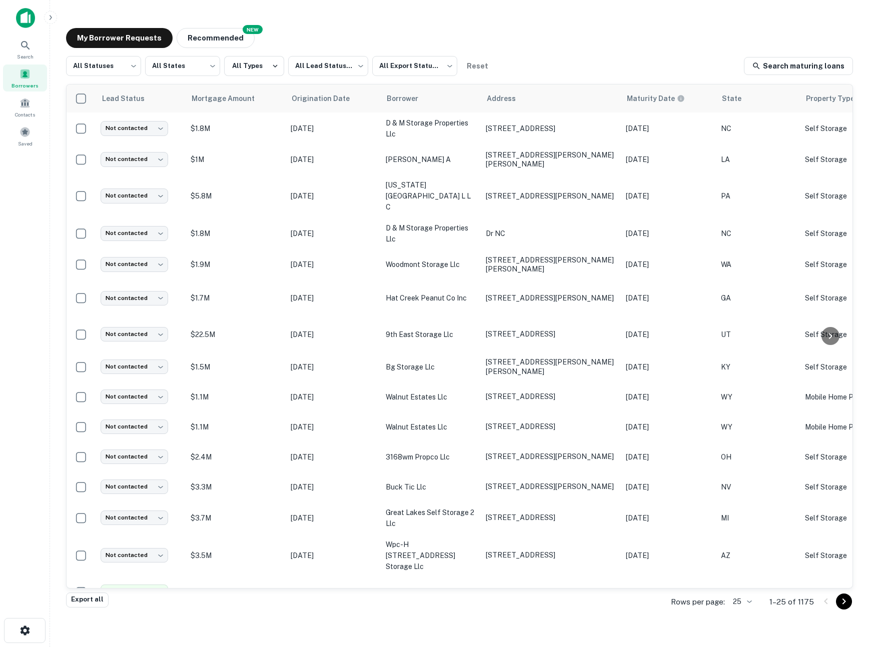
scroll to position [0, 289]
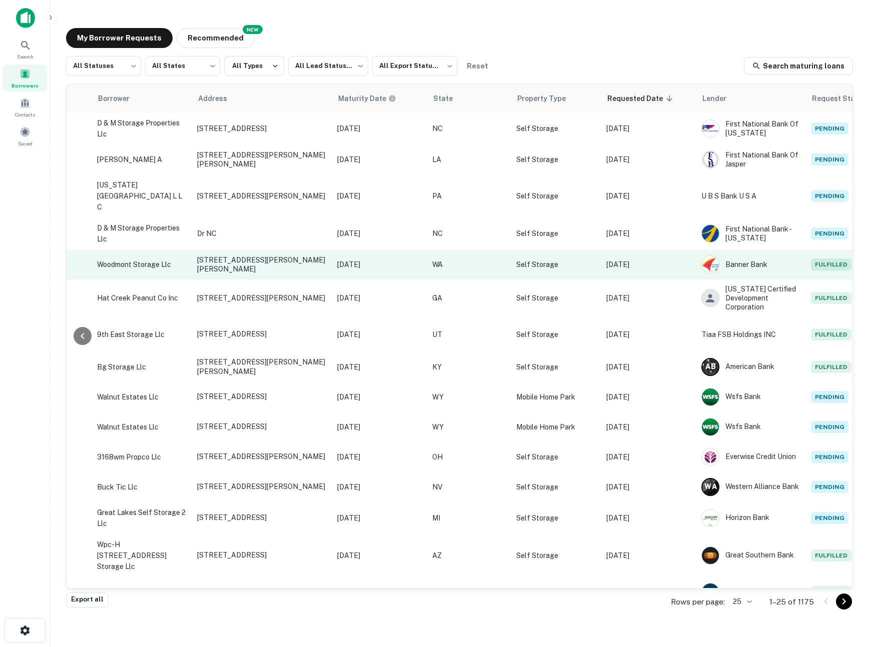
click at [537, 259] on p "Self Storage" at bounding box center [556, 264] width 80 height 11
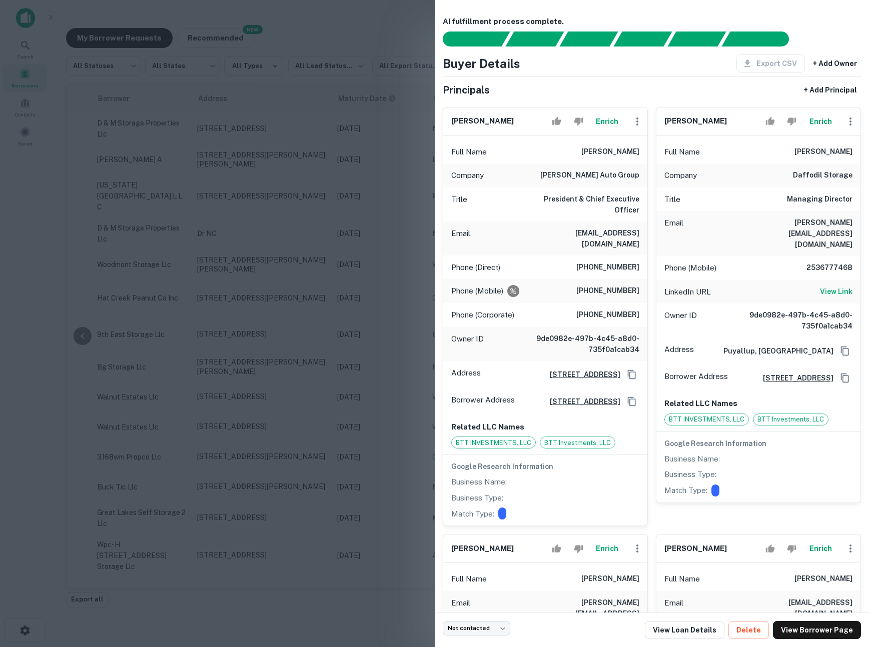
click at [357, 254] on div at bounding box center [434, 323] width 869 height 647
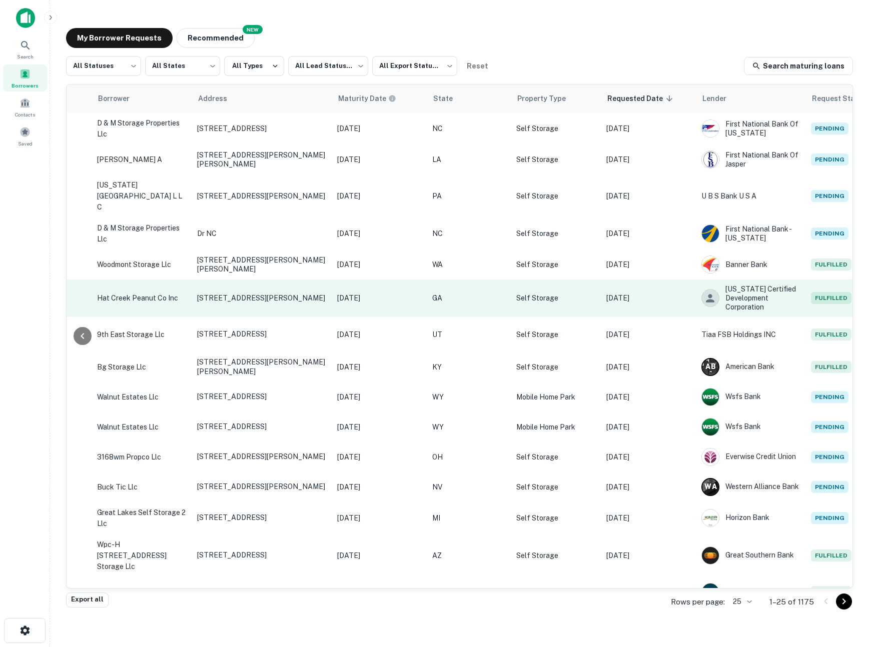
click at [531, 296] on td "Self Storage" at bounding box center [556, 299] width 90 height 38
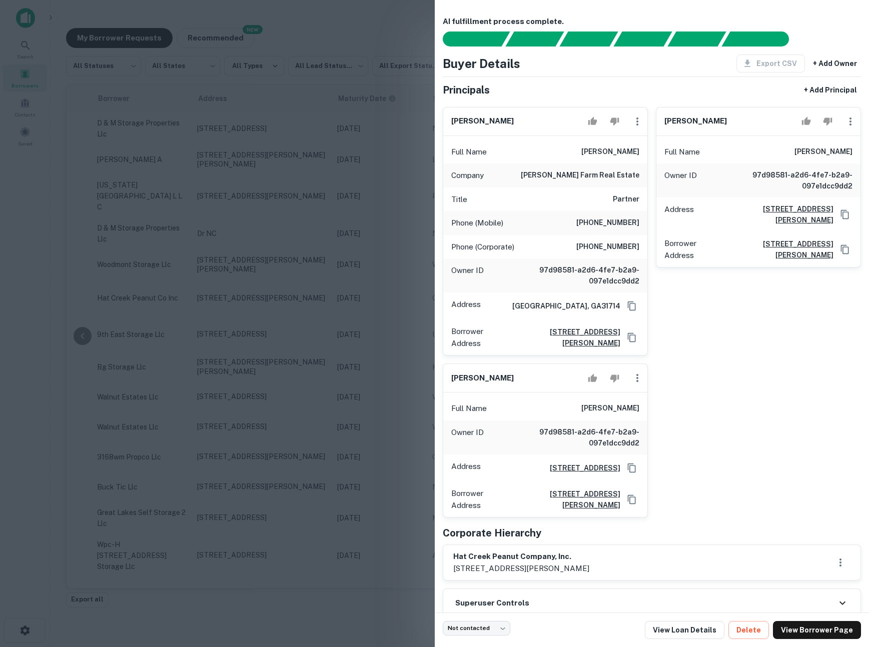
click at [397, 309] on div at bounding box center [434, 323] width 869 height 647
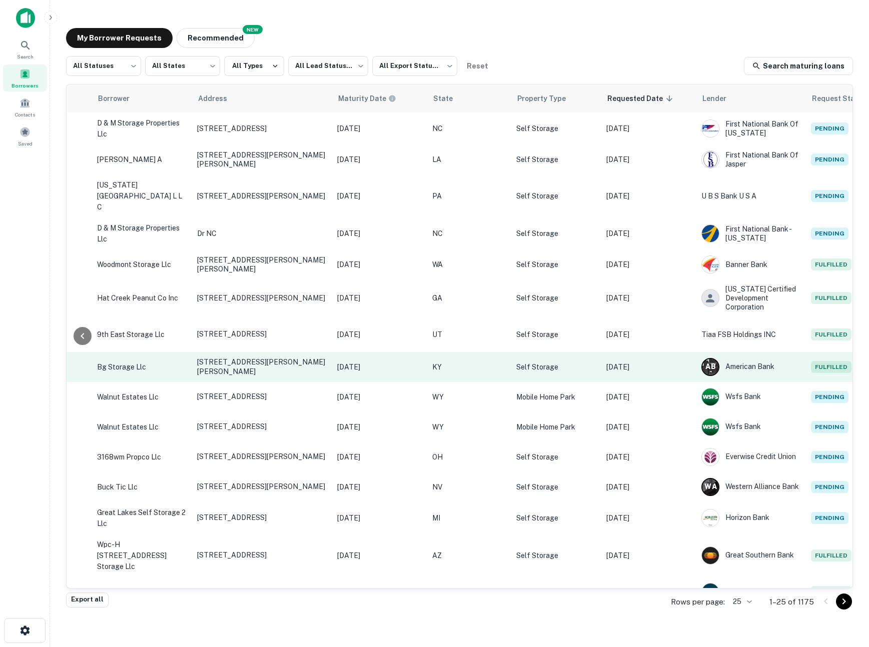
click at [465, 362] on p "KY" at bounding box center [469, 367] width 74 height 11
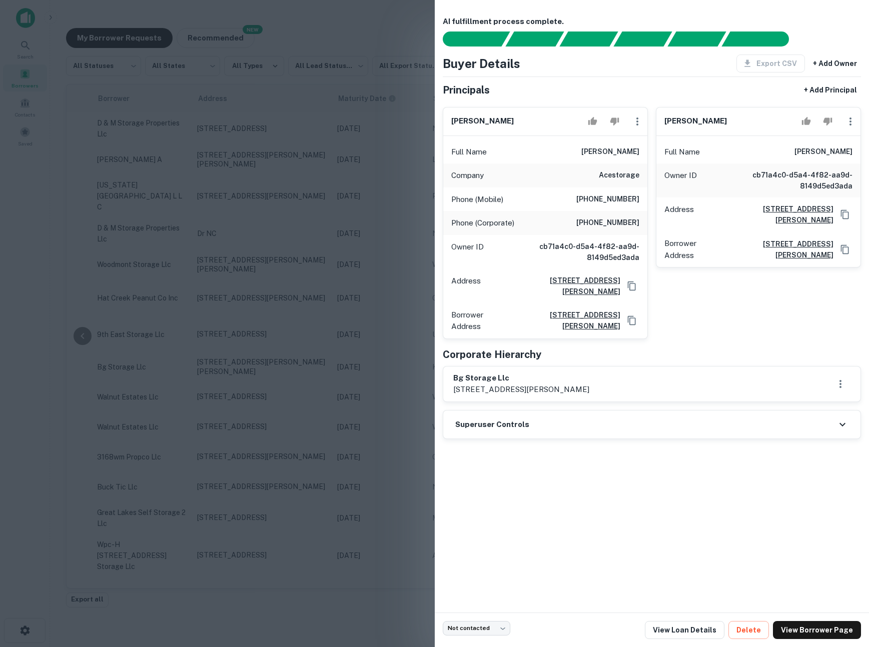
click at [425, 323] on div at bounding box center [434, 323] width 869 height 647
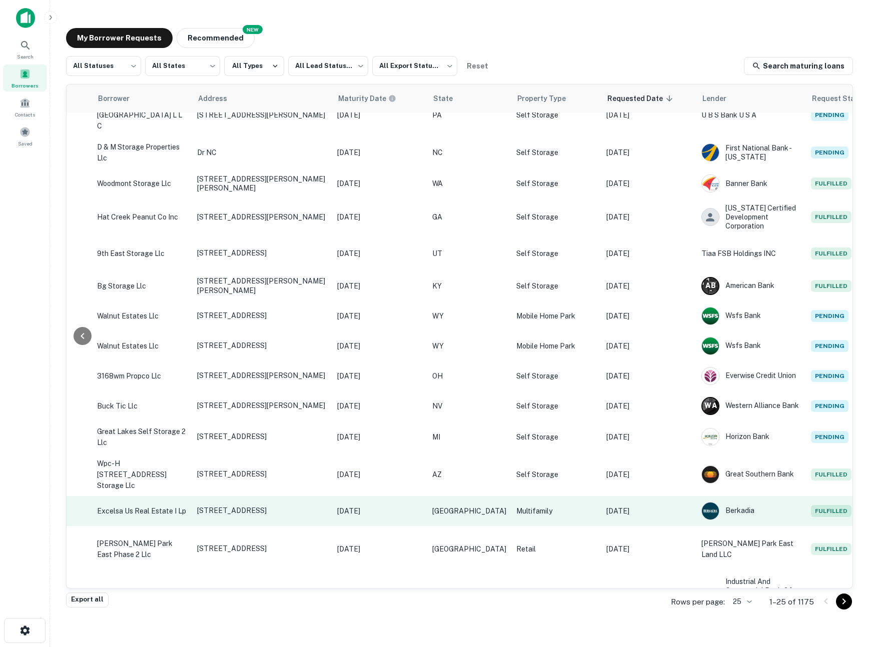
scroll to position [73, 289]
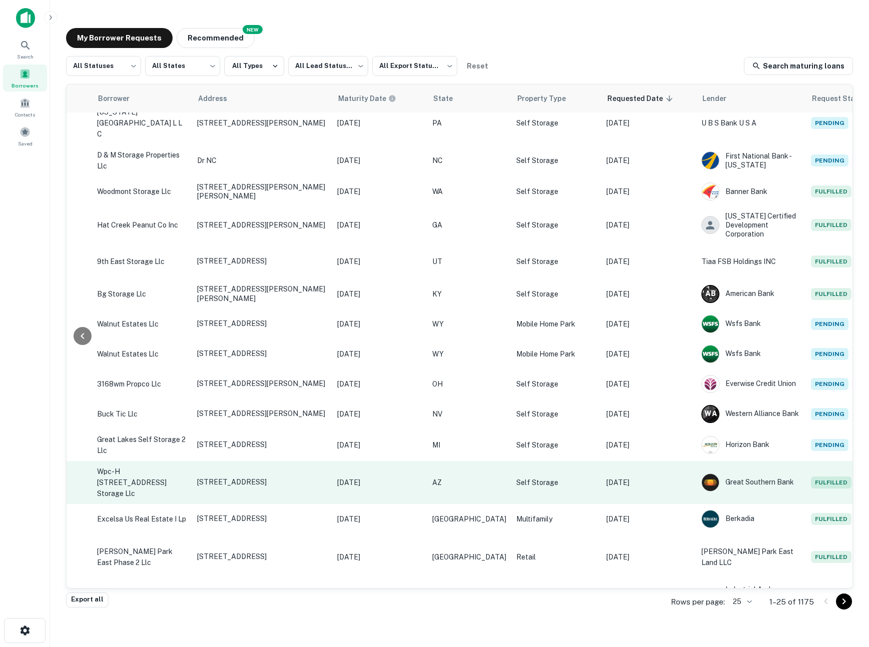
click at [462, 483] on td "AZ" at bounding box center [469, 482] width 84 height 43
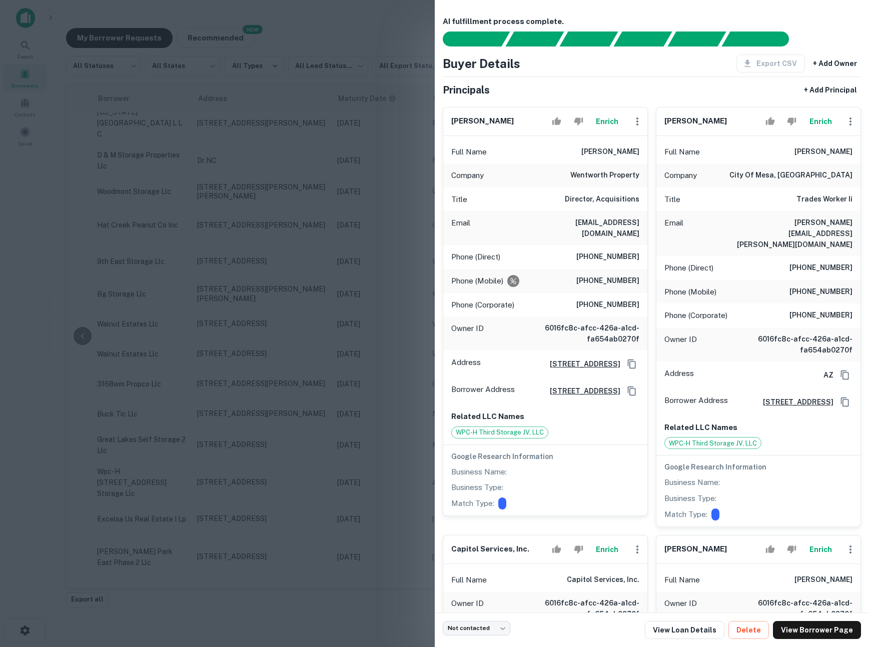
click at [381, 467] on div at bounding box center [434, 323] width 869 height 647
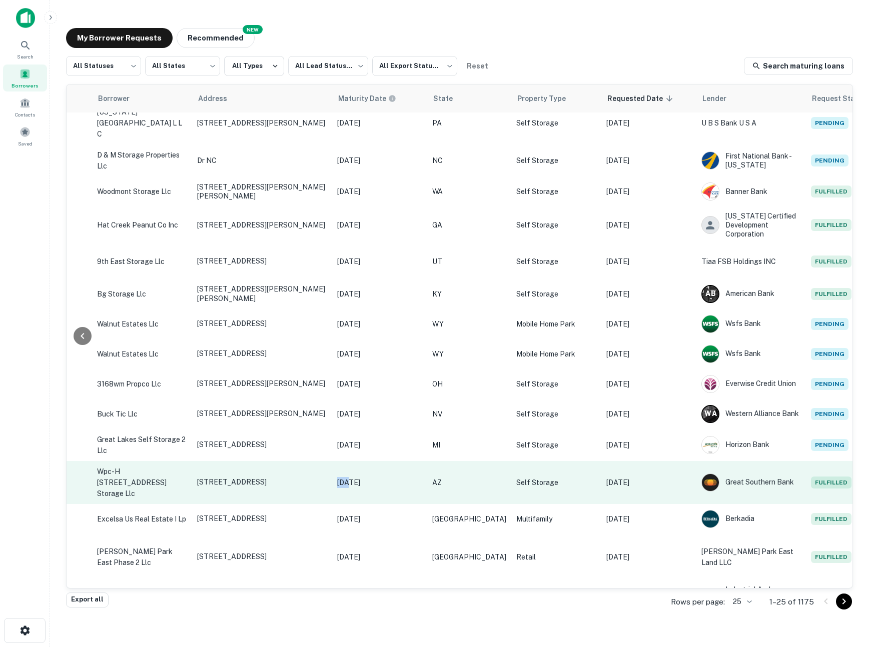
click at [381, 467] on td "[DATE]" at bounding box center [379, 482] width 95 height 43
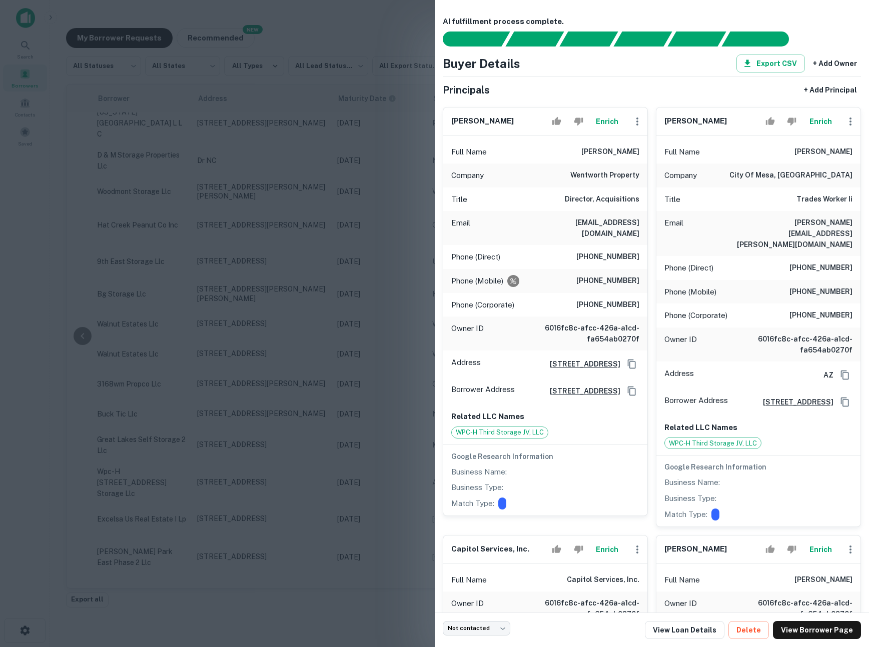
click at [376, 442] on div at bounding box center [434, 323] width 869 height 647
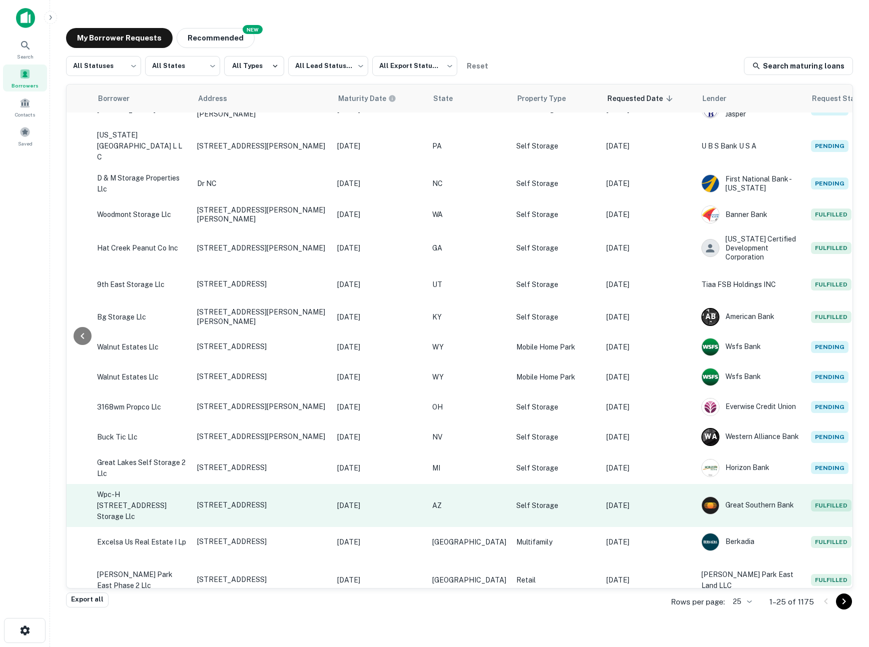
scroll to position [52, 289]
click at [462, 508] on td "AZ" at bounding box center [469, 504] width 84 height 43
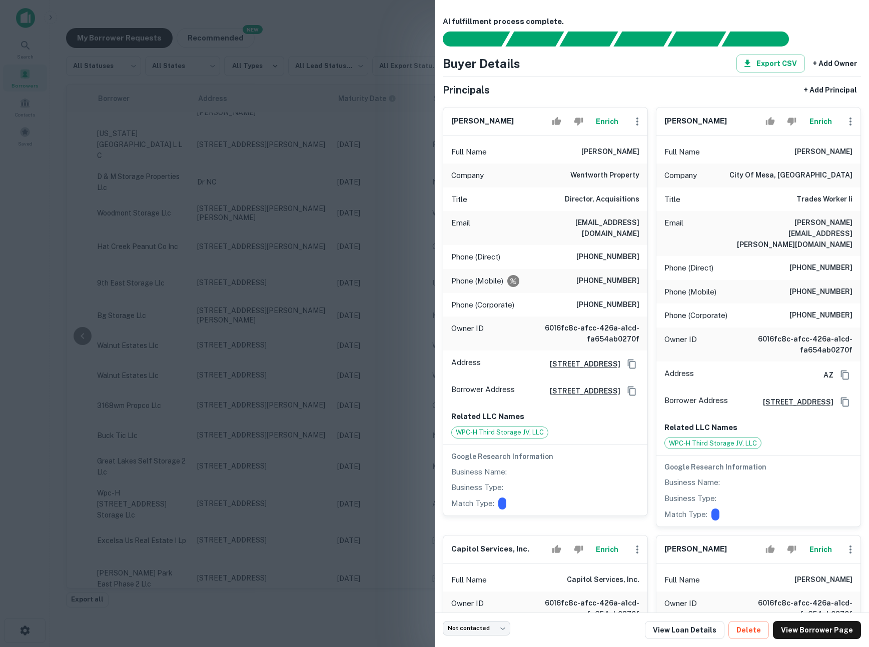
click at [390, 495] on div at bounding box center [434, 323] width 869 height 647
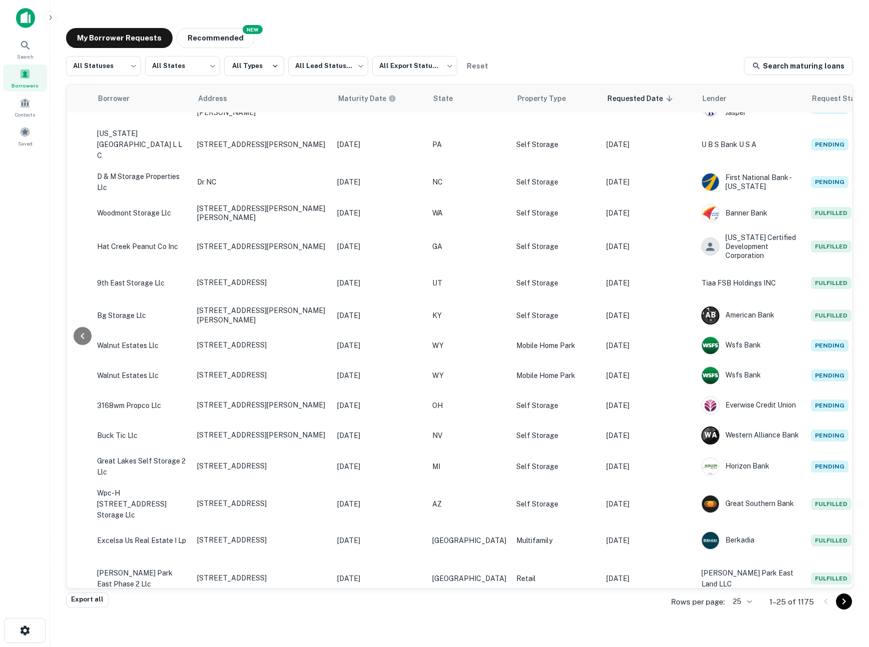
click at [31, 21] on img at bounding box center [25, 18] width 19 height 20
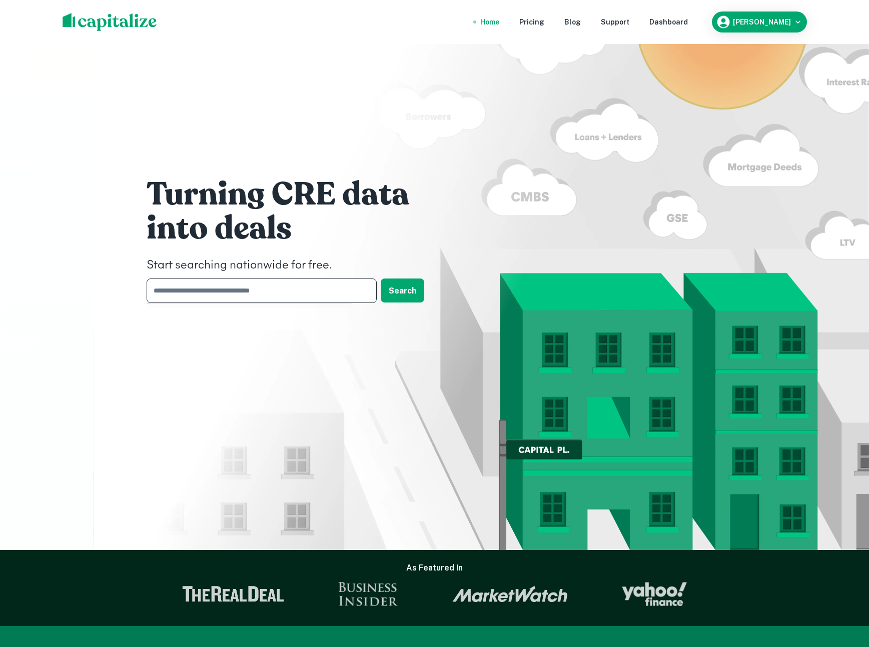
click at [189, 299] on input "text" at bounding box center [258, 291] width 223 height 25
paste input "**********"
type input "**********"
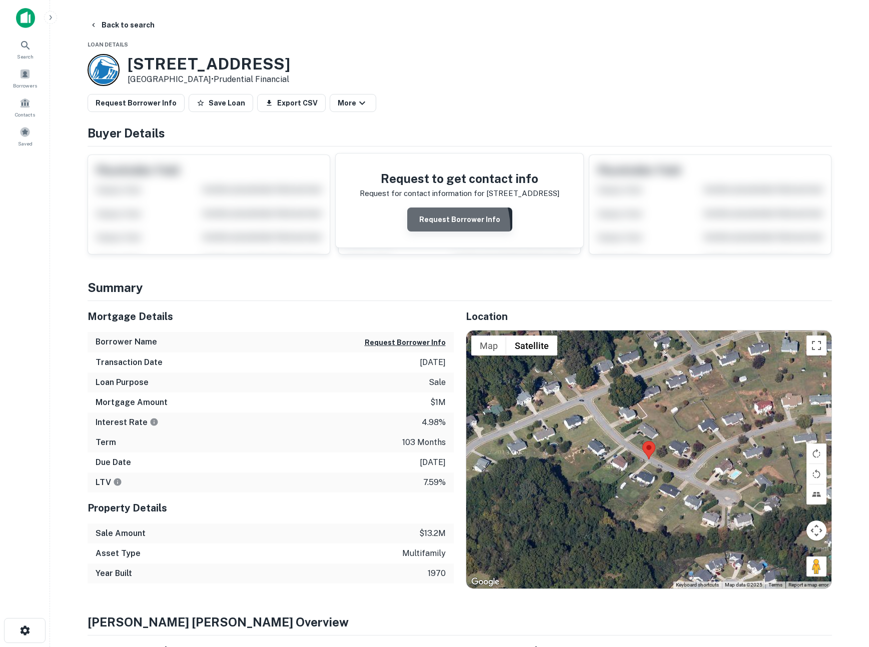
click at [432, 228] on button "Request Borrower Info" at bounding box center [459, 220] width 105 height 24
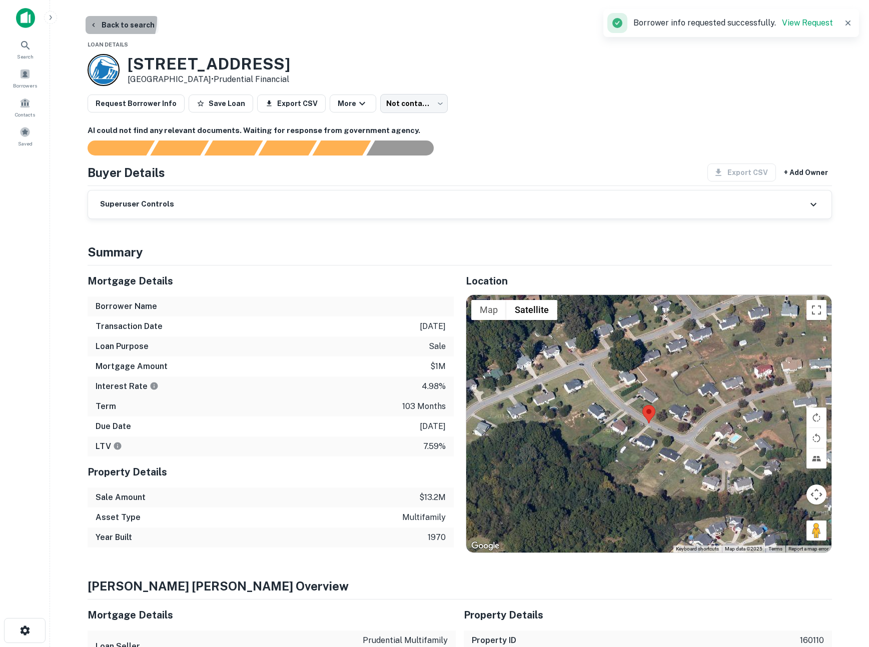
click at [104, 20] on button "Back to search" at bounding box center [122, 25] width 73 height 18
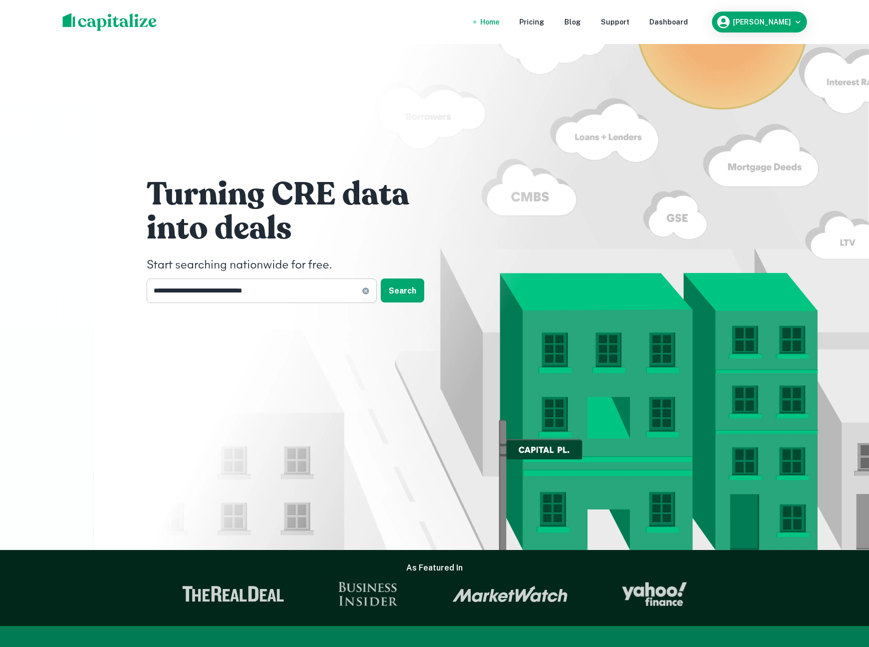
click at [209, 294] on input "**********" at bounding box center [254, 291] width 215 height 25
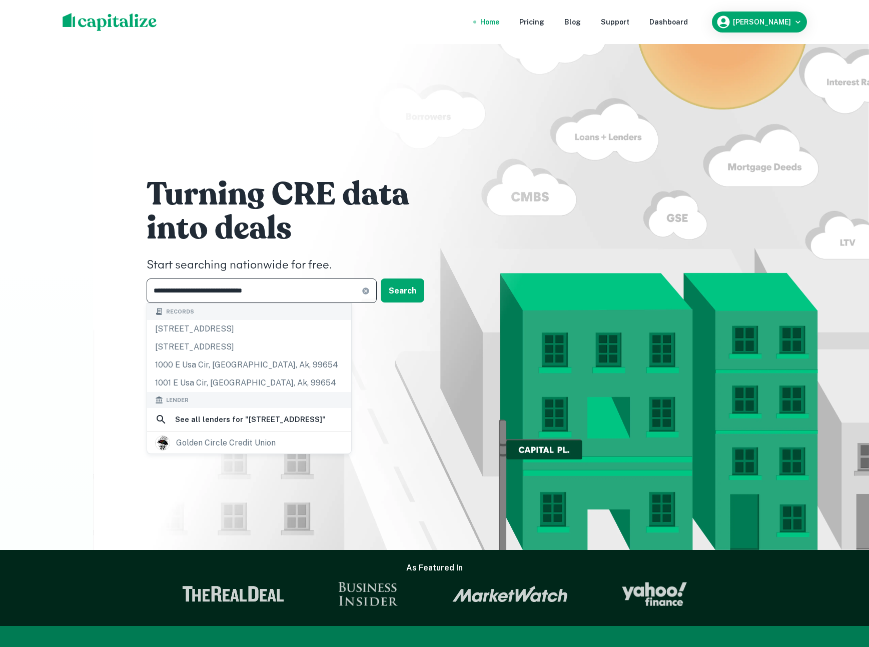
paste input "******"
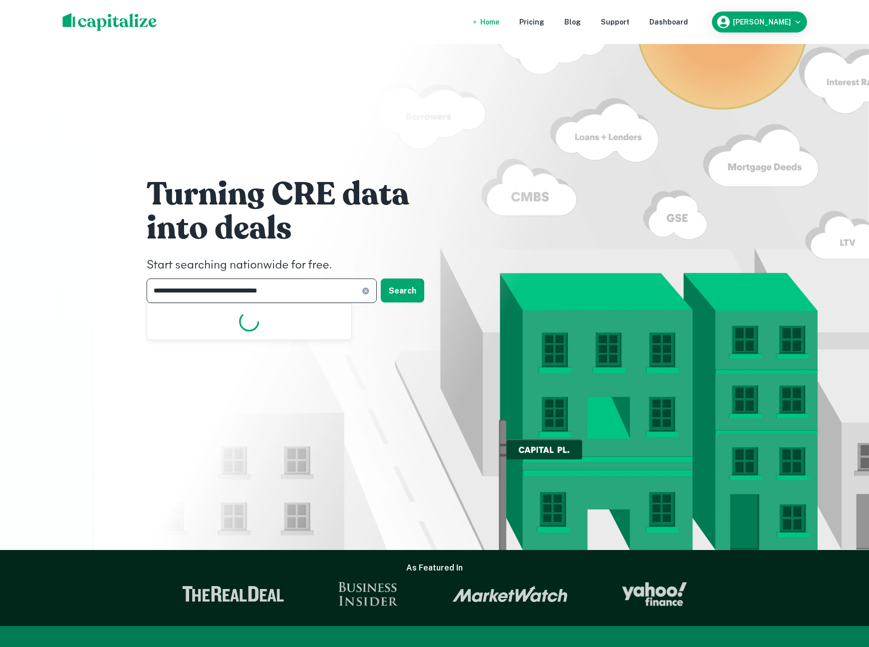
type input "**********"
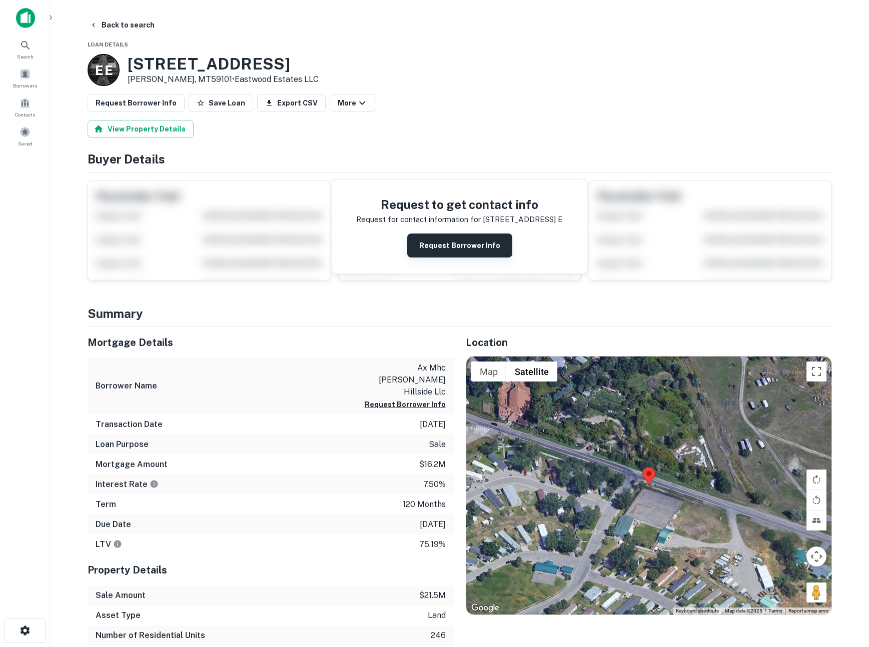
click at [455, 241] on button "Request Borrower Info" at bounding box center [459, 246] width 105 height 24
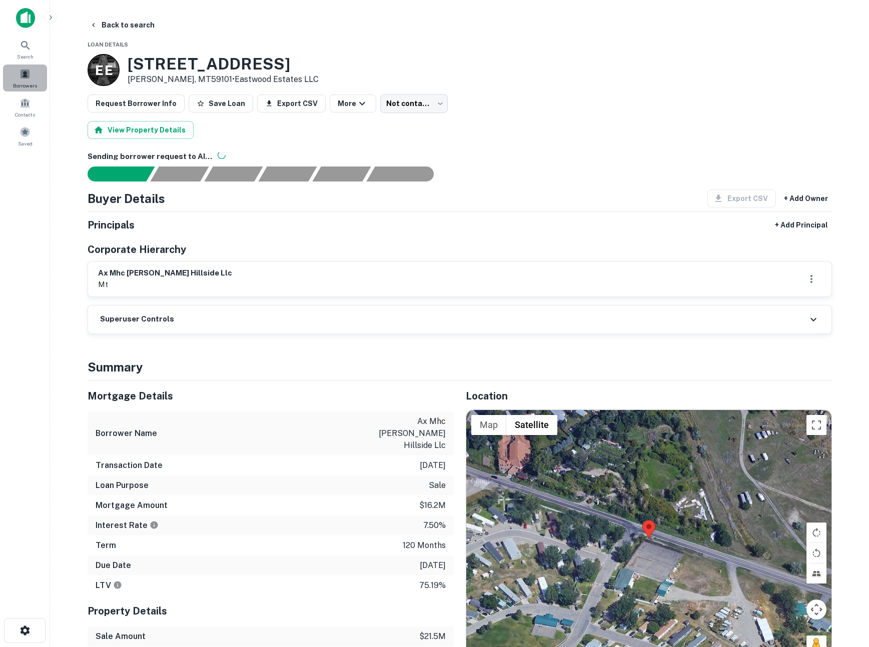
click at [19, 81] on div "Borrowers" at bounding box center [25, 78] width 44 height 27
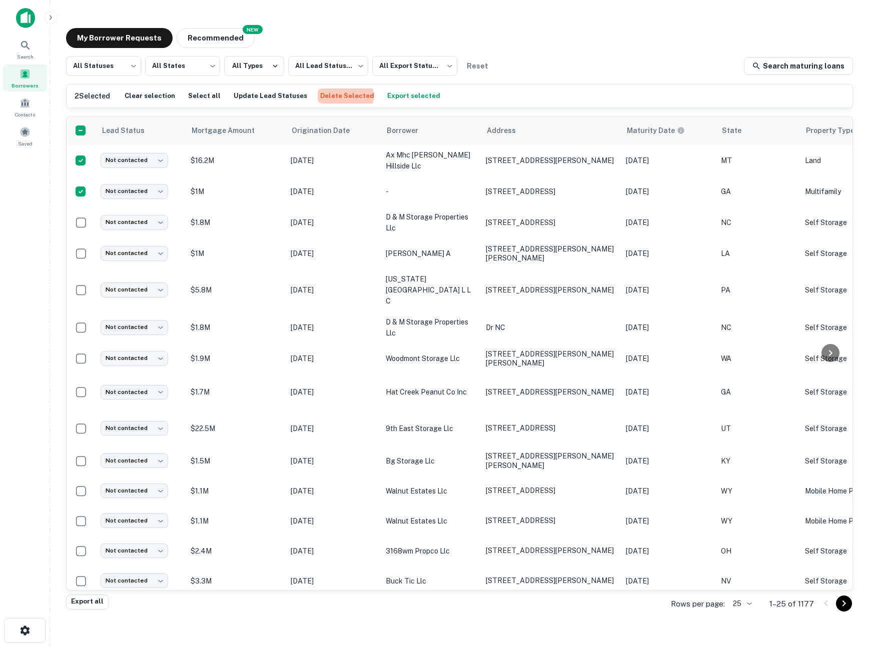
click at [329, 96] on button "Delete Selected" at bounding box center [347, 96] width 59 height 15
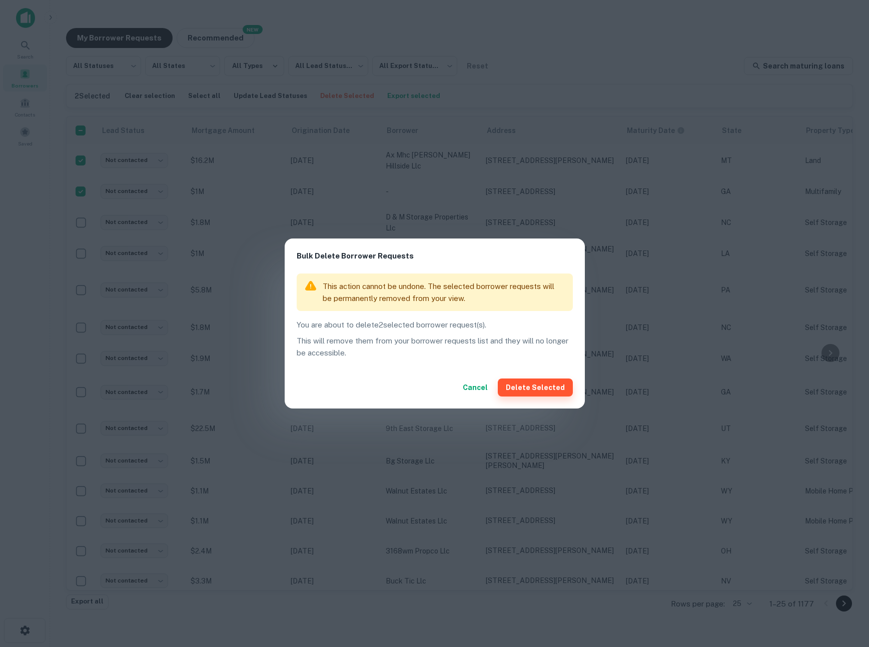
click at [527, 387] on button "Delete Selected" at bounding box center [535, 388] width 75 height 18
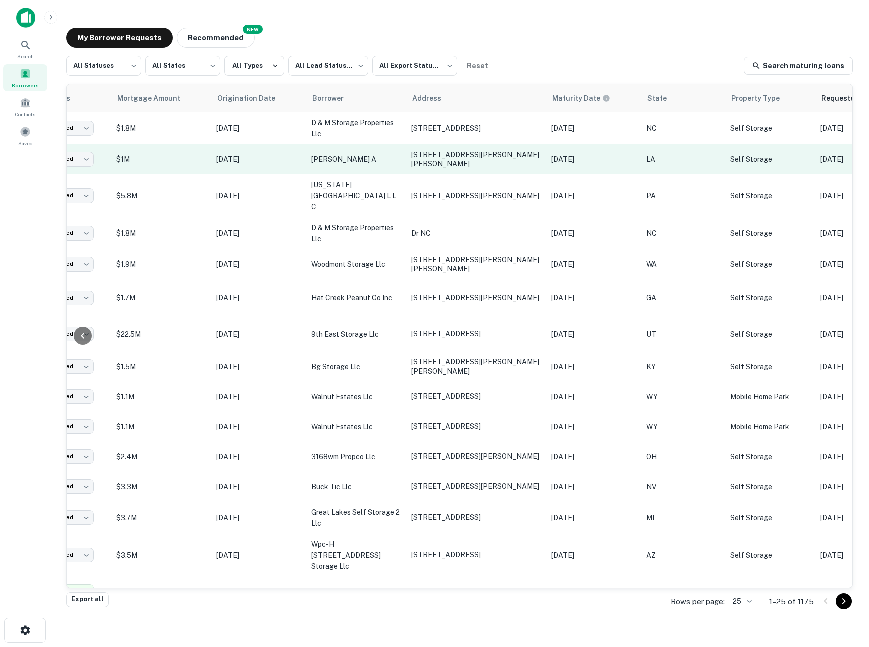
scroll to position [0, 289]
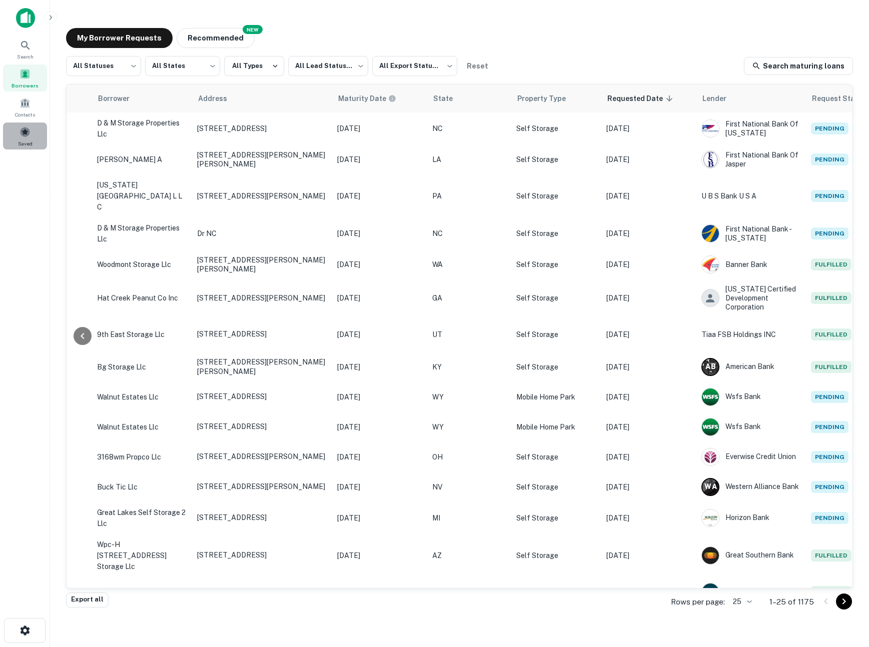
click at [31, 145] on span "Saved" at bounding box center [25, 144] width 15 height 8
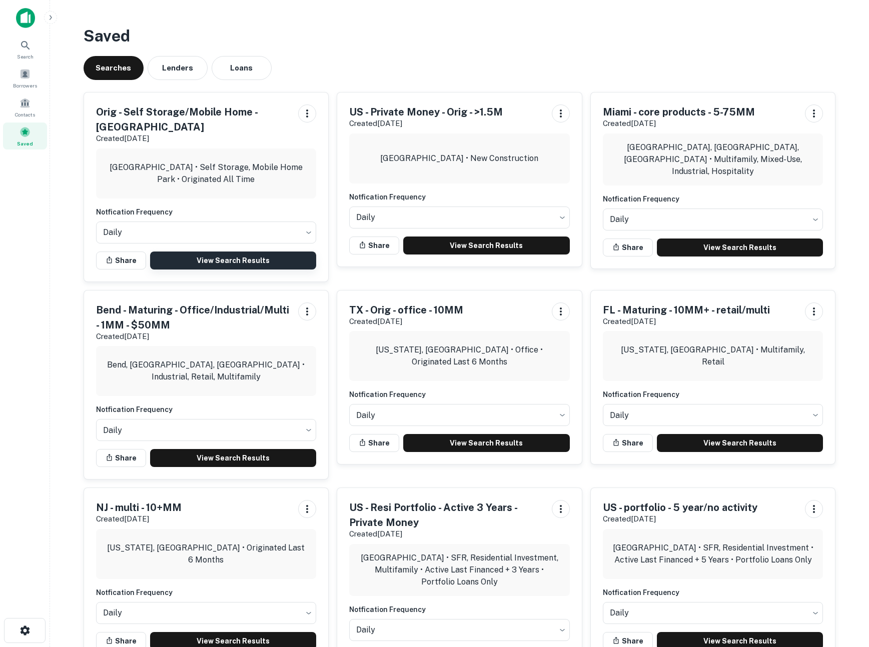
click at [210, 252] on link "View Search Results" at bounding box center [233, 261] width 167 height 18
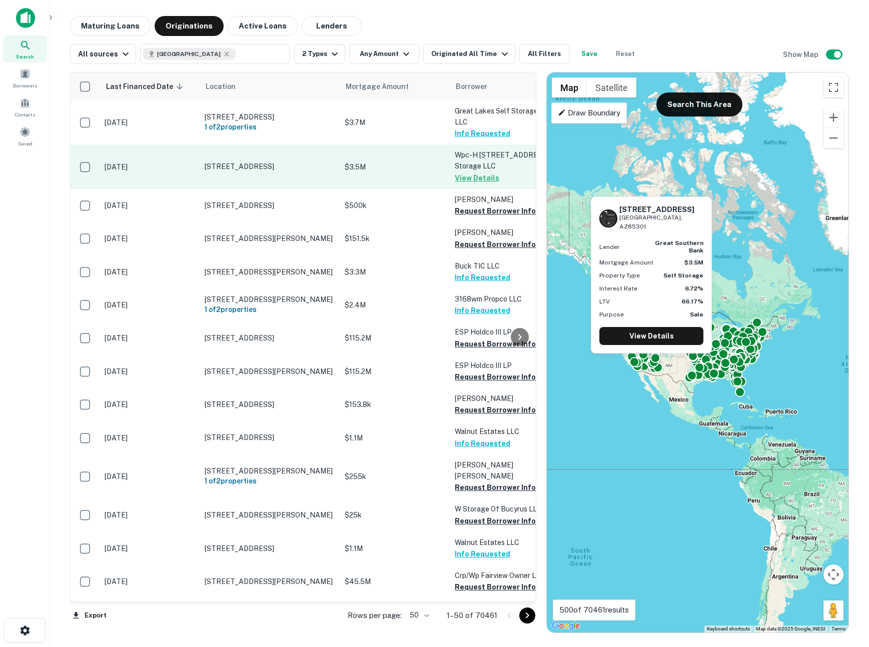
click at [420, 170] on p "$3.5M" at bounding box center [395, 167] width 100 height 11
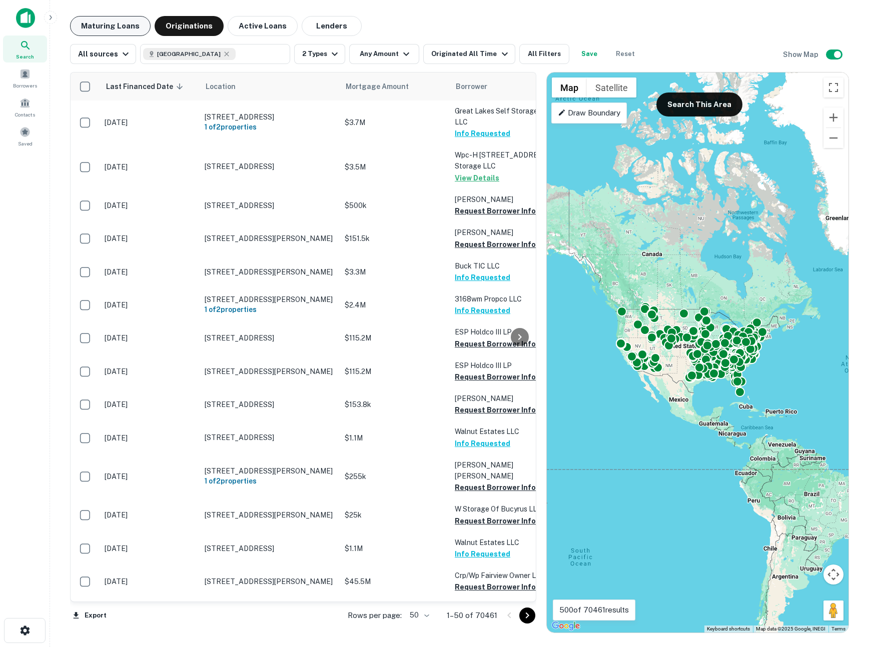
click at [122, 24] on button "Maturing Loans" at bounding box center [110, 26] width 81 height 20
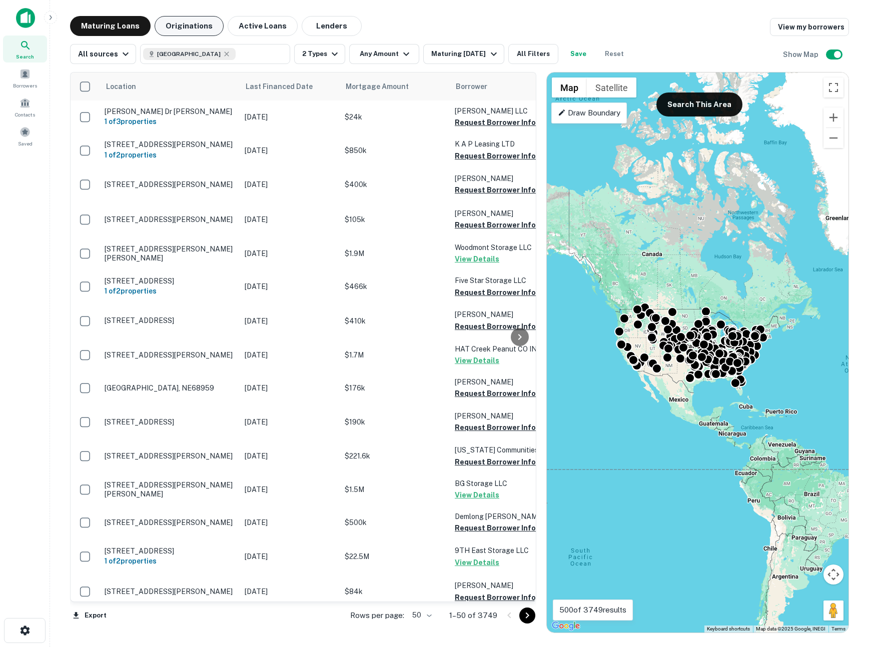
click at [191, 26] on button "Originations" at bounding box center [189, 26] width 69 height 20
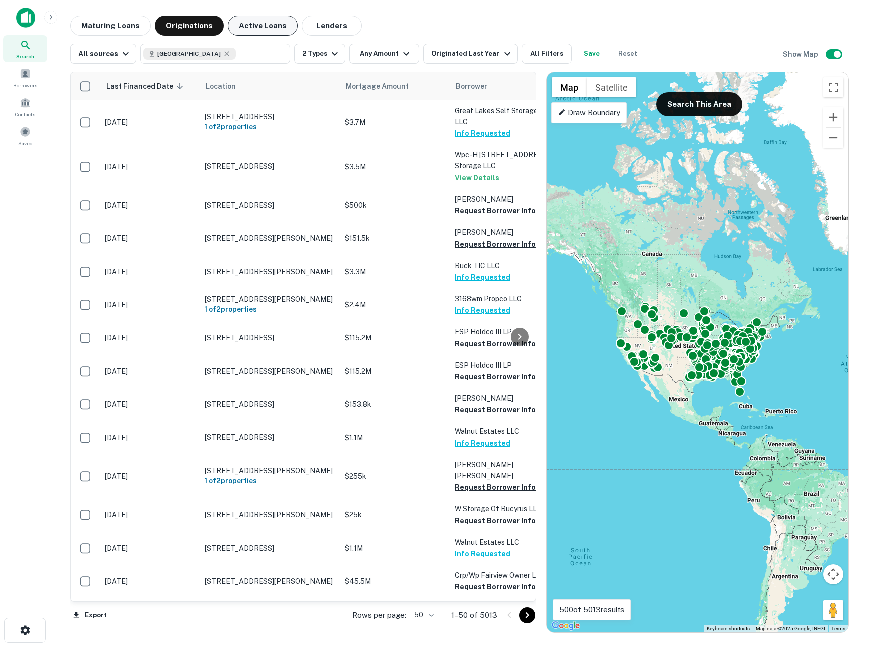
click at [251, 31] on button "Active Loans" at bounding box center [263, 26] width 70 height 20
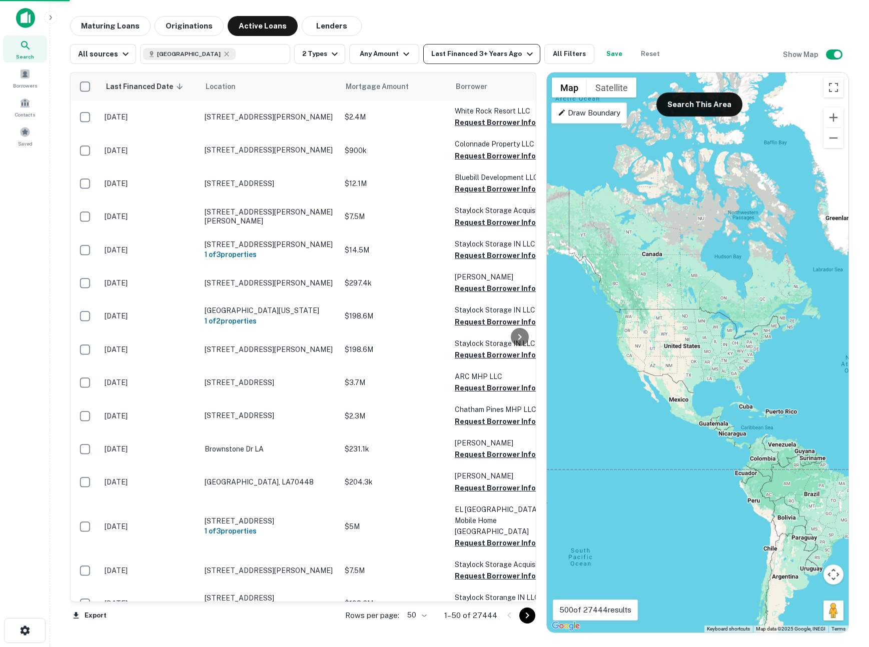
click at [452, 58] on div "Last Financed 3+ Years Ago" at bounding box center [483, 54] width 104 height 12
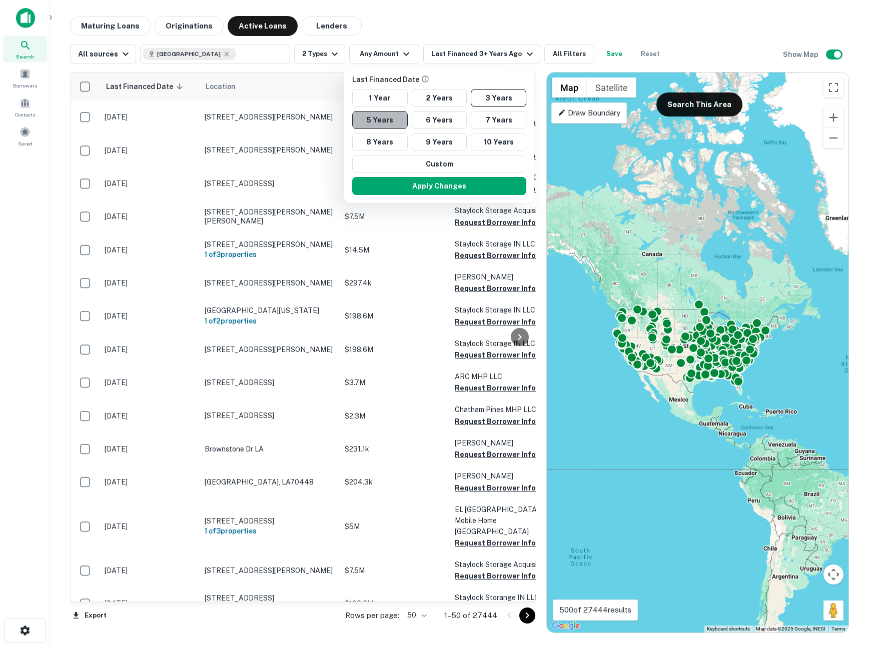
click at [391, 116] on button "5 Years" at bounding box center [380, 120] width 56 height 18
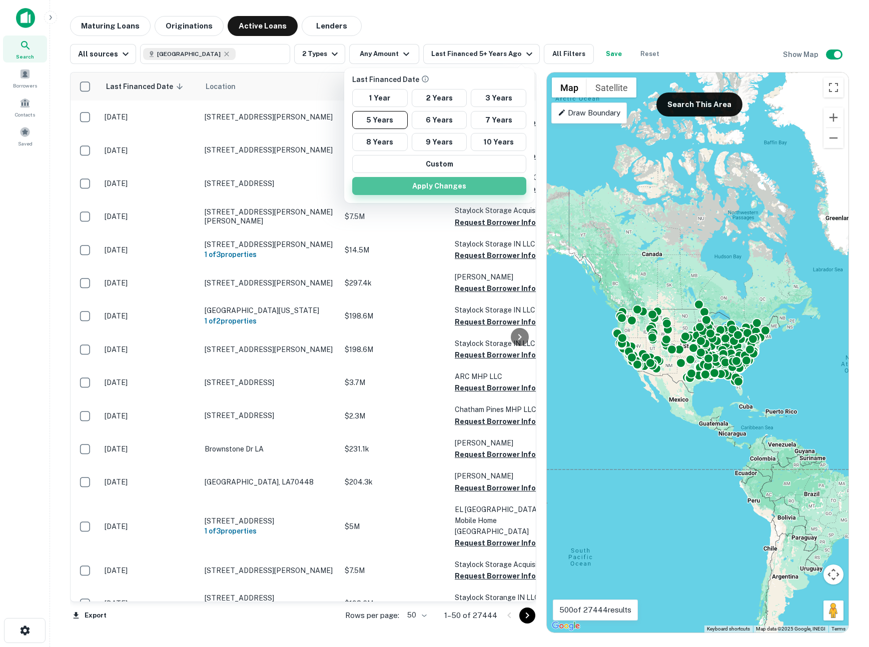
click at [393, 187] on button "Apply Changes" at bounding box center [439, 186] width 174 height 18
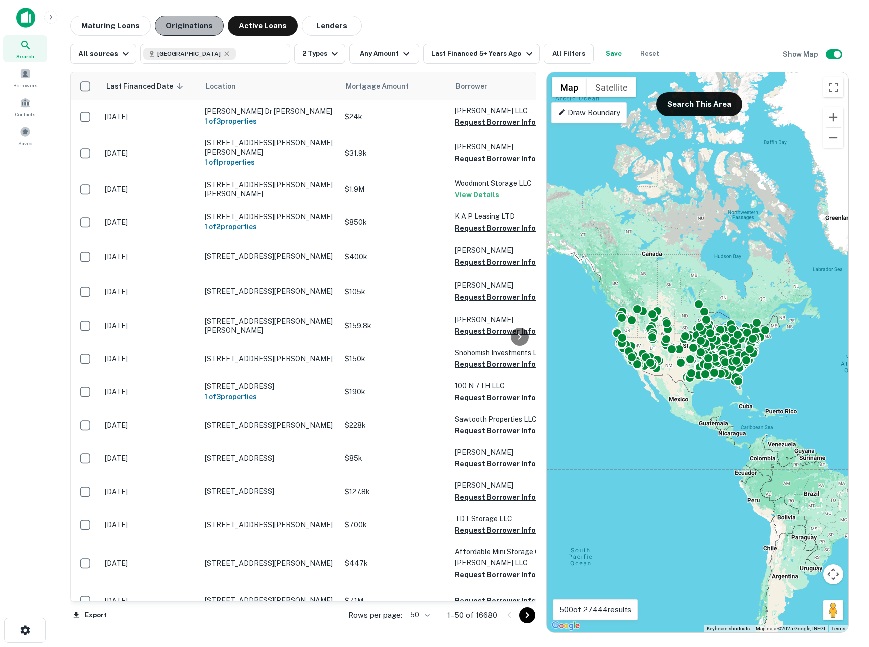
click at [196, 29] on button "Originations" at bounding box center [189, 26] width 69 height 20
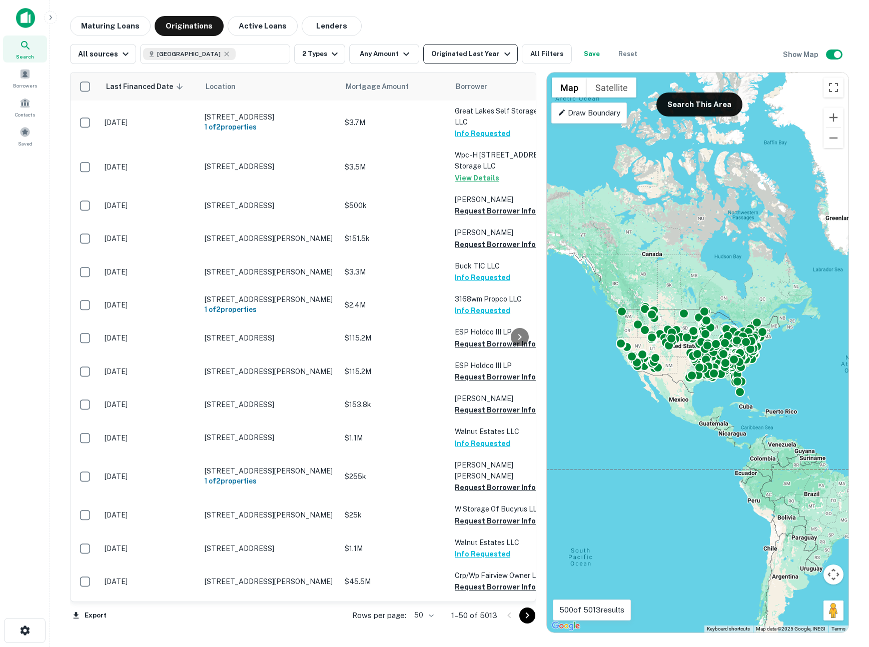
click at [437, 55] on div "Originated Last Year" at bounding box center [472, 54] width 82 height 12
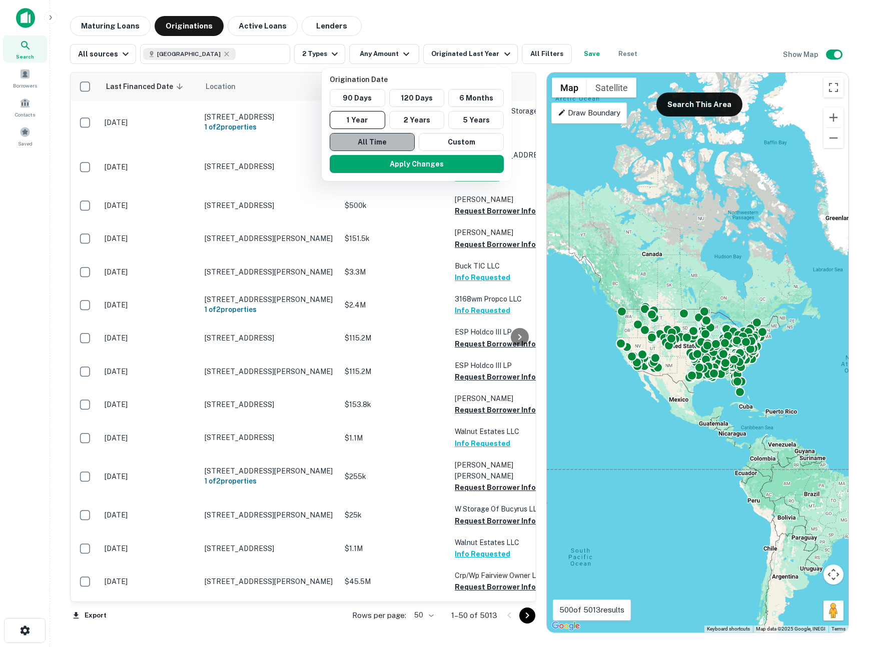
click at [387, 142] on button "All Time" at bounding box center [372, 142] width 85 height 18
click at [476, 121] on button "5 Years" at bounding box center [473, 120] width 56 height 18
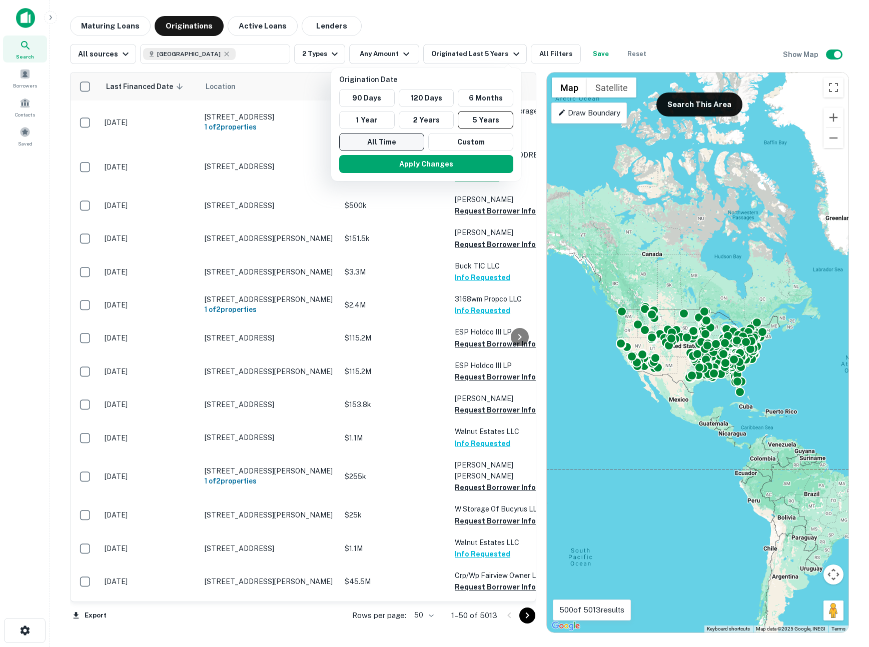
click at [393, 142] on button "All Time" at bounding box center [381, 142] width 85 height 18
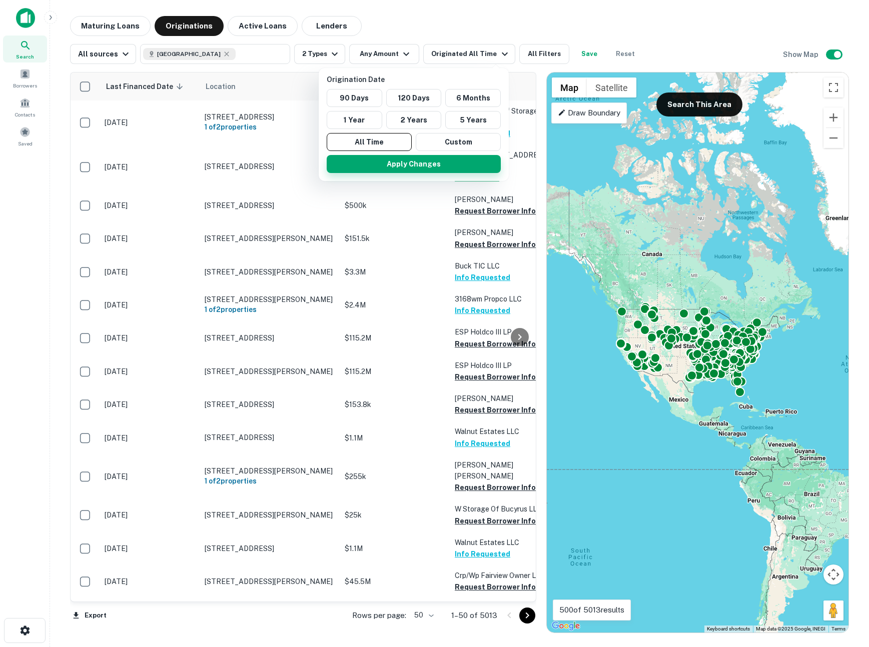
click at [393, 162] on button "Apply Changes" at bounding box center [414, 164] width 174 height 18
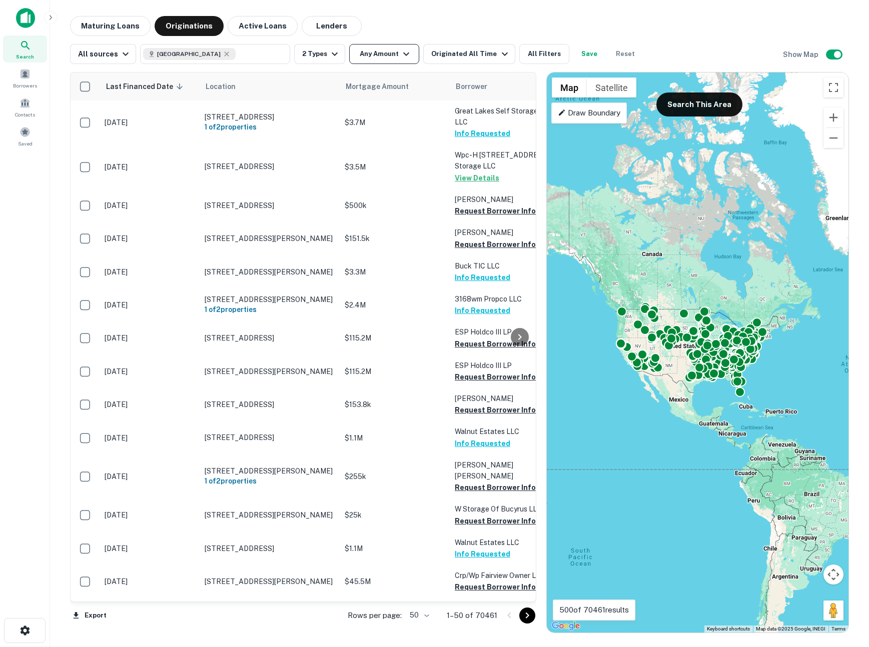
click at [377, 58] on button "Any Amount" at bounding box center [384, 54] width 70 height 20
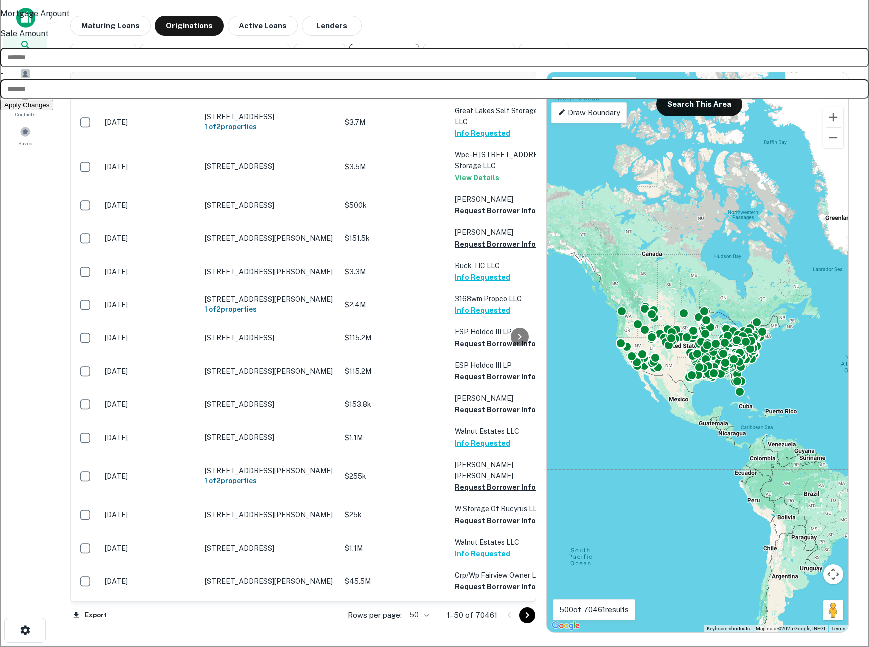
click at [377, 58] on div at bounding box center [434, 323] width 869 height 647
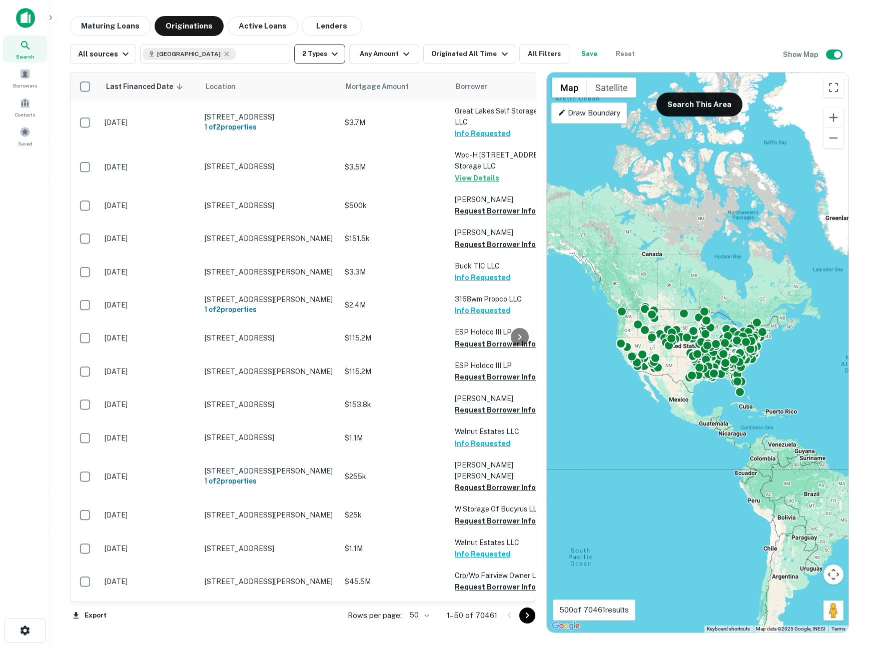
click at [321, 47] on button "2 Types" at bounding box center [319, 54] width 51 height 20
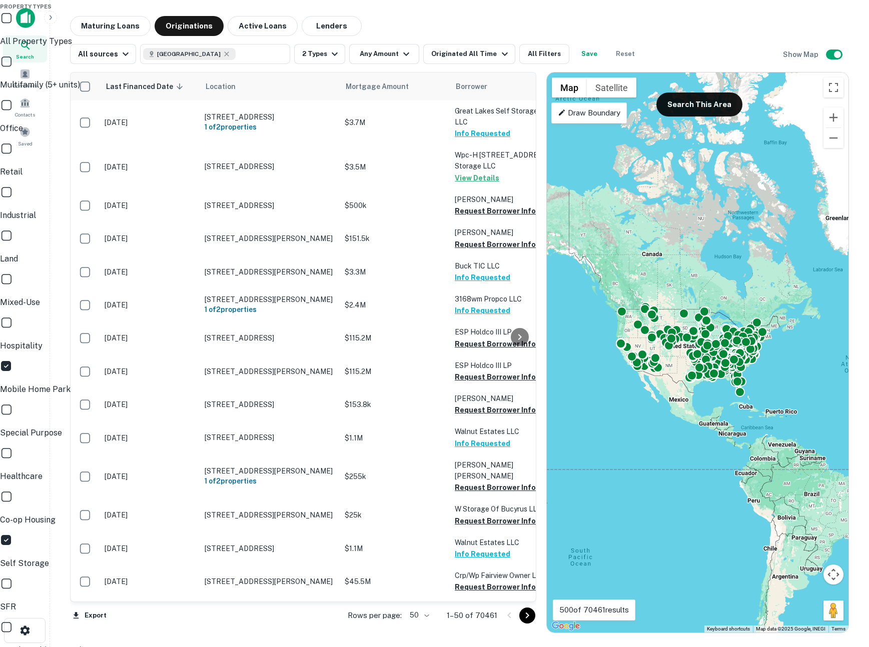
click at [384, 34] on div at bounding box center [434, 323] width 869 height 647
